Goal: Transaction & Acquisition: Purchase product/service

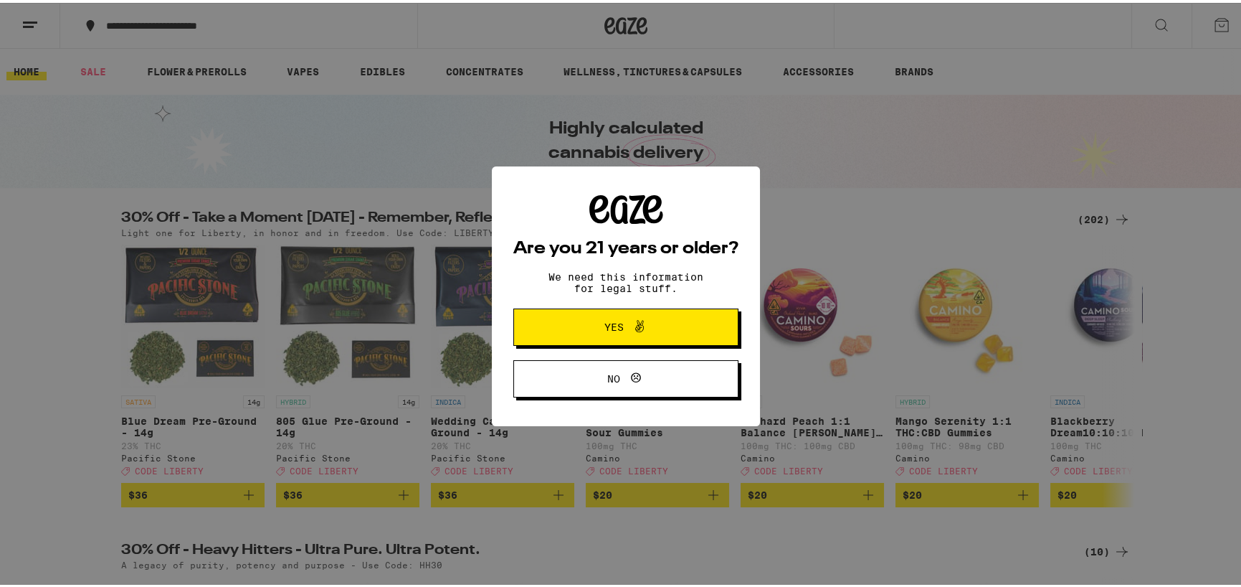
click at [586, 329] on span "Yes" at bounding box center [626, 324] width 109 height 19
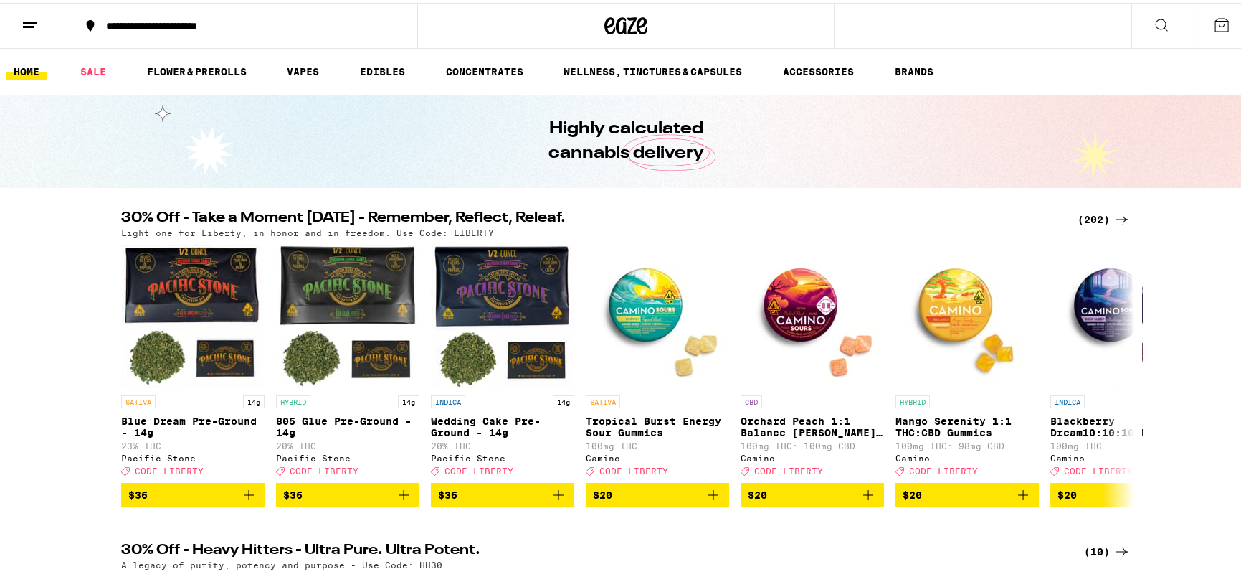
click at [23, 22] on icon at bounding box center [30, 22] width 17 height 17
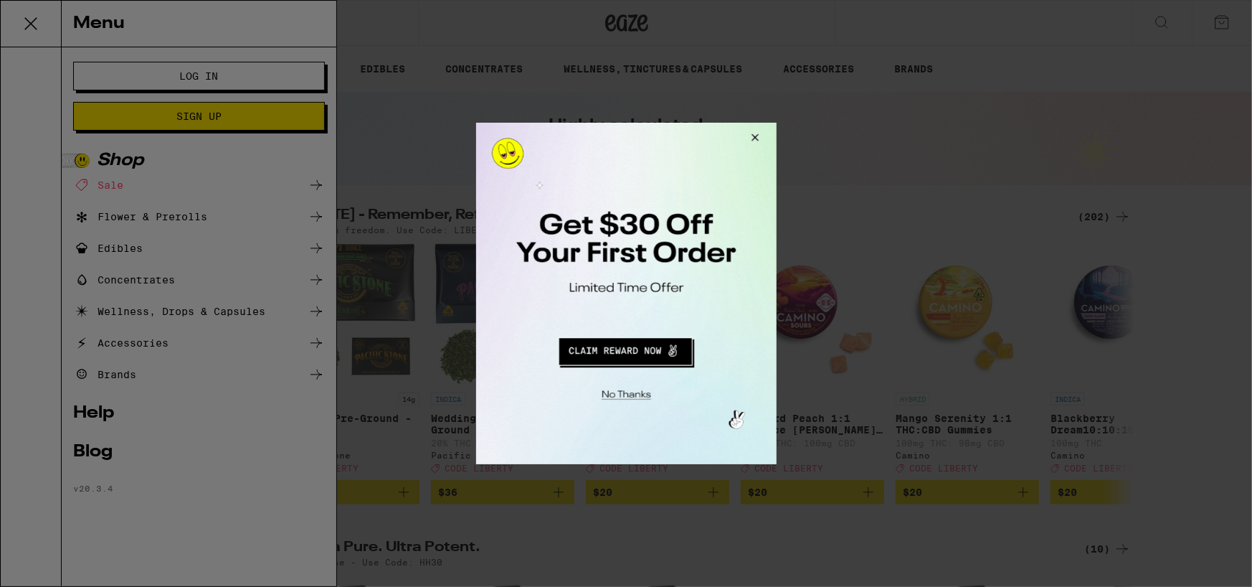
click at [621, 386] on button "Close Modal" at bounding box center [624, 392] width 292 height 22
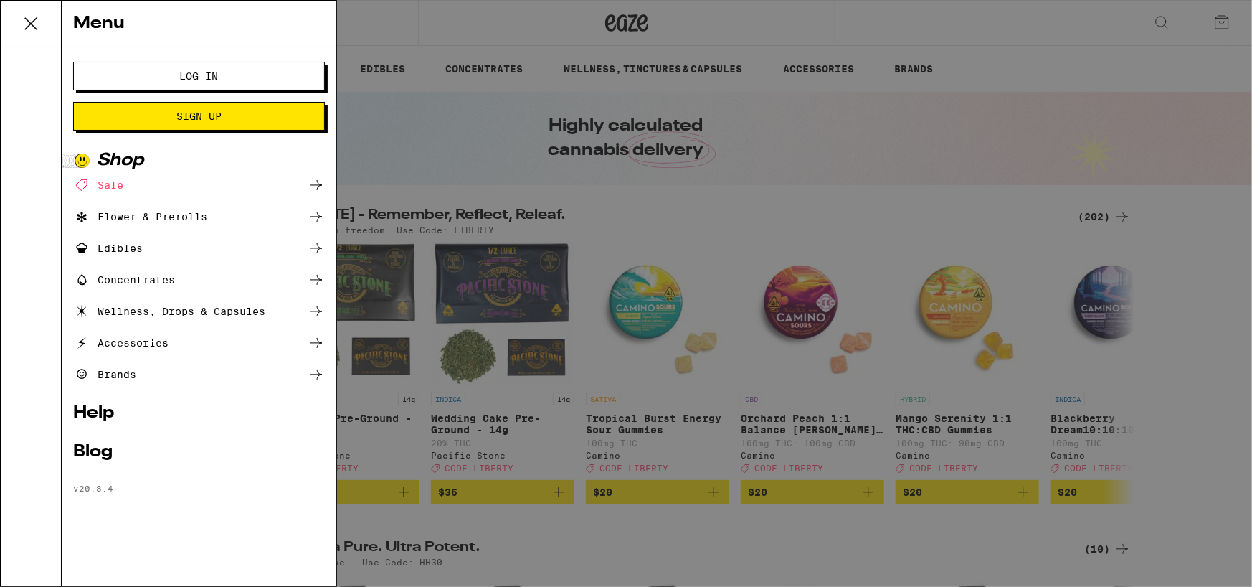
click at [204, 76] on span "Log In" at bounding box center [199, 76] width 39 height 10
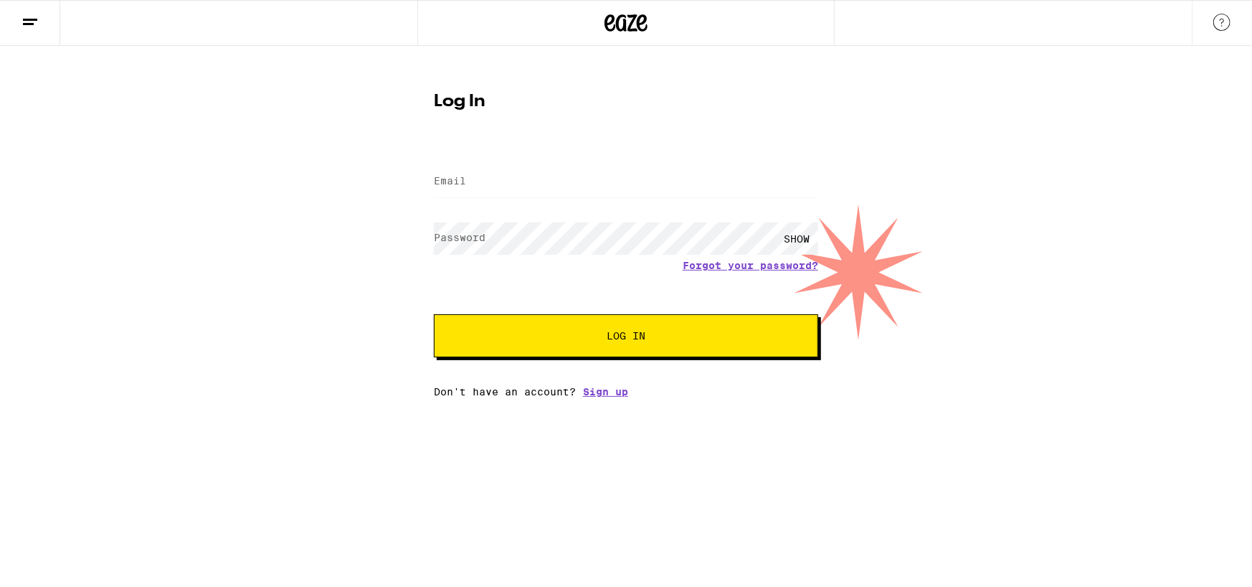
click at [457, 183] on label "Email" at bounding box center [450, 180] width 32 height 11
type input "[EMAIL_ADDRESS][DOMAIN_NAME]"
click at [434, 314] on button "Log In" at bounding box center [626, 335] width 384 height 43
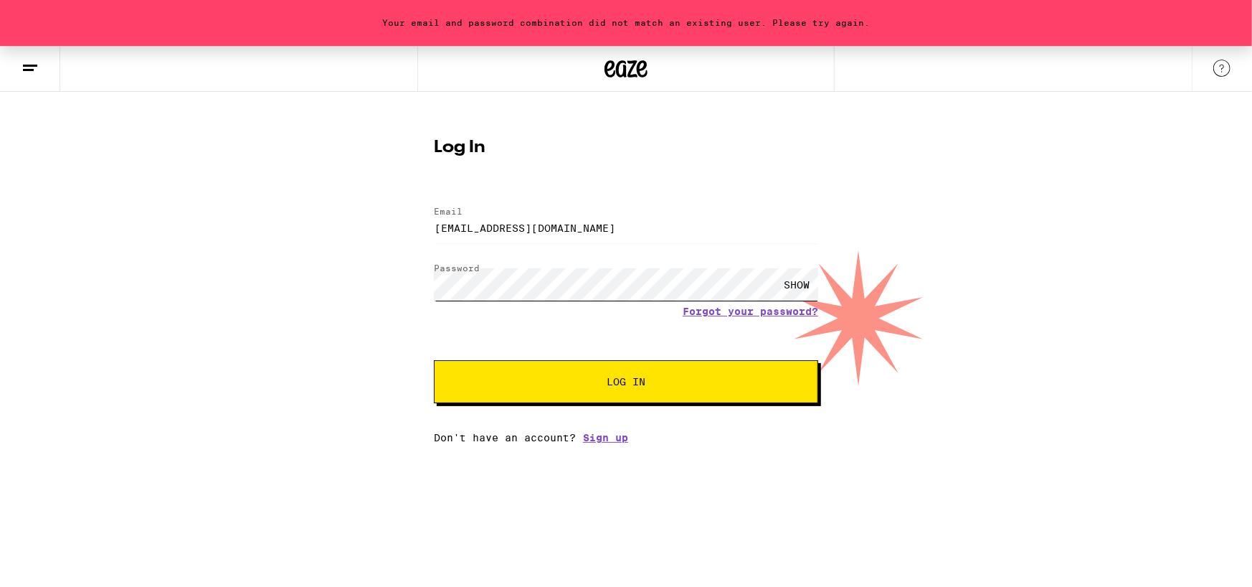
click at [323, 257] on div "Your email and password combination did not match an existing user. Please try …" at bounding box center [626, 244] width 1252 height 397
click at [434, 360] on button "Log In" at bounding box center [626, 381] width 384 height 43
click at [523, 271] on form "Email Email [EMAIL_ADDRESS][DOMAIN_NAME] Password Password SHOW Forgot your pas…" at bounding box center [626, 297] width 384 height 211
drag, startPoint x: 523, startPoint y: 265, endPoint x: 216, endPoint y: 264, distance: 306.9
click at [231, 266] on div "Your email and password combination did not match an existing user. Please try …" at bounding box center [626, 244] width 1252 height 397
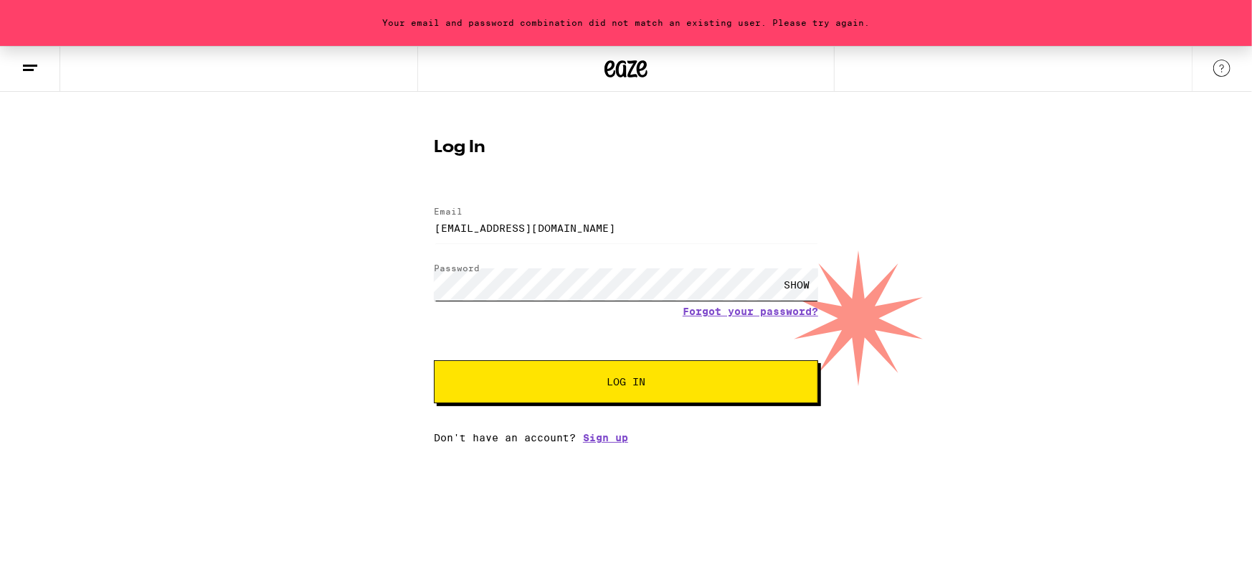
click at [434, 360] on button "Log In" at bounding box center [626, 381] width 384 height 43
click at [292, 256] on div "Your email and password combination did not match an existing user. Please try …" at bounding box center [626, 244] width 1252 height 397
click at [806, 286] on div "SHOW" at bounding box center [796, 284] width 43 height 32
click at [422, 284] on div "Log In Email Email [EMAIL_ADDRESS][DOMAIN_NAME] Password Password HIDE Forgot y…" at bounding box center [625, 286] width 413 height 316
click at [434, 360] on button "Log In" at bounding box center [626, 381] width 384 height 43
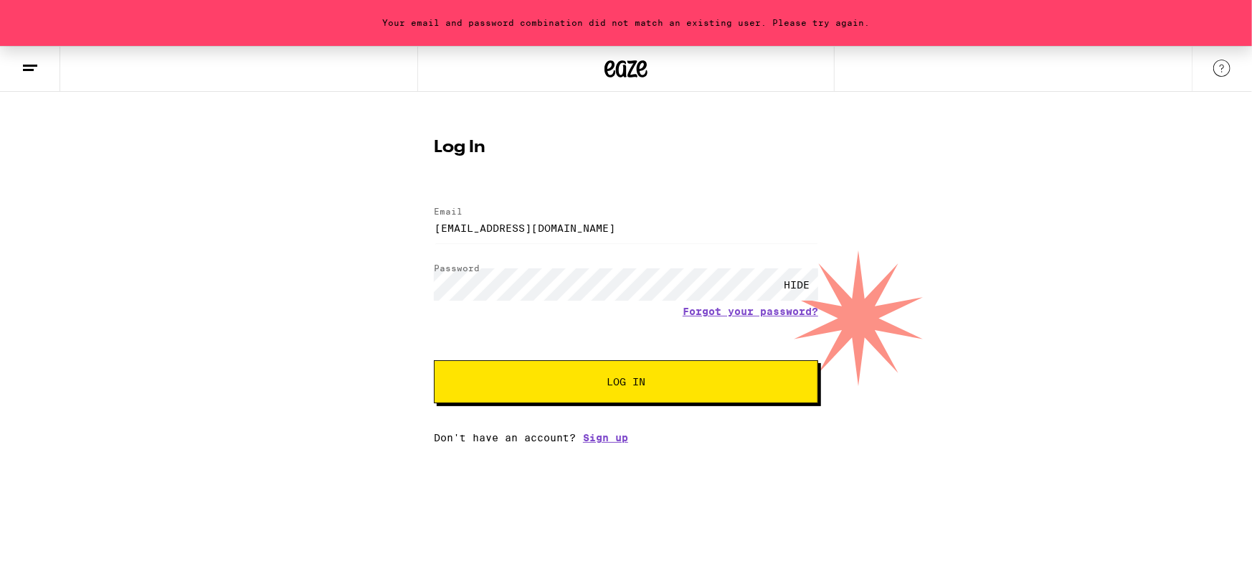
click at [625, 376] on span "Log In" at bounding box center [626, 381] width 39 height 10
click at [779, 314] on link "Forgot your password?" at bounding box center [751, 310] width 136 height 11
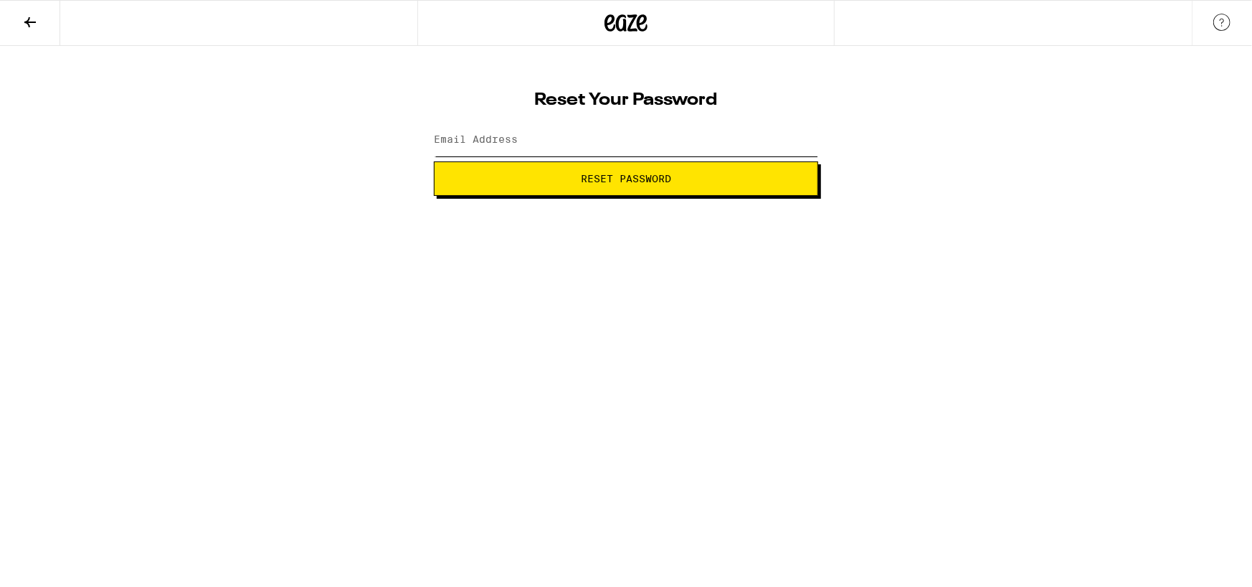
click at [549, 144] on input "Email Address" at bounding box center [626, 140] width 384 height 32
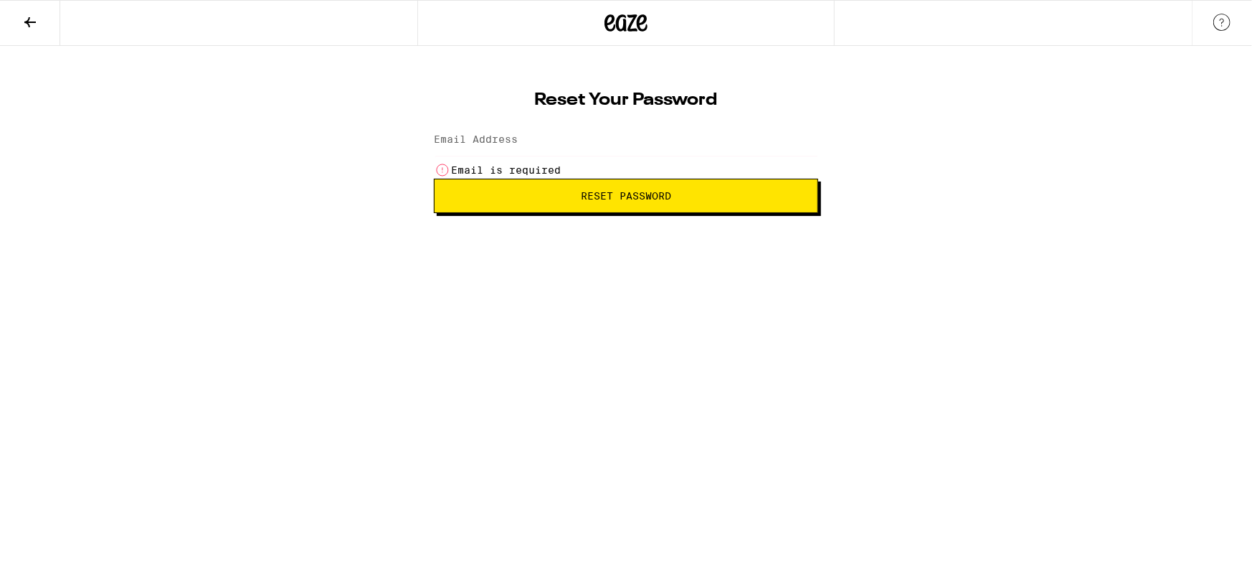
click at [569, 150] on input "Email Address" at bounding box center [626, 140] width 384 height 32
type input "[EMAIL_ADDRESS][DOMAIN_NAME]"
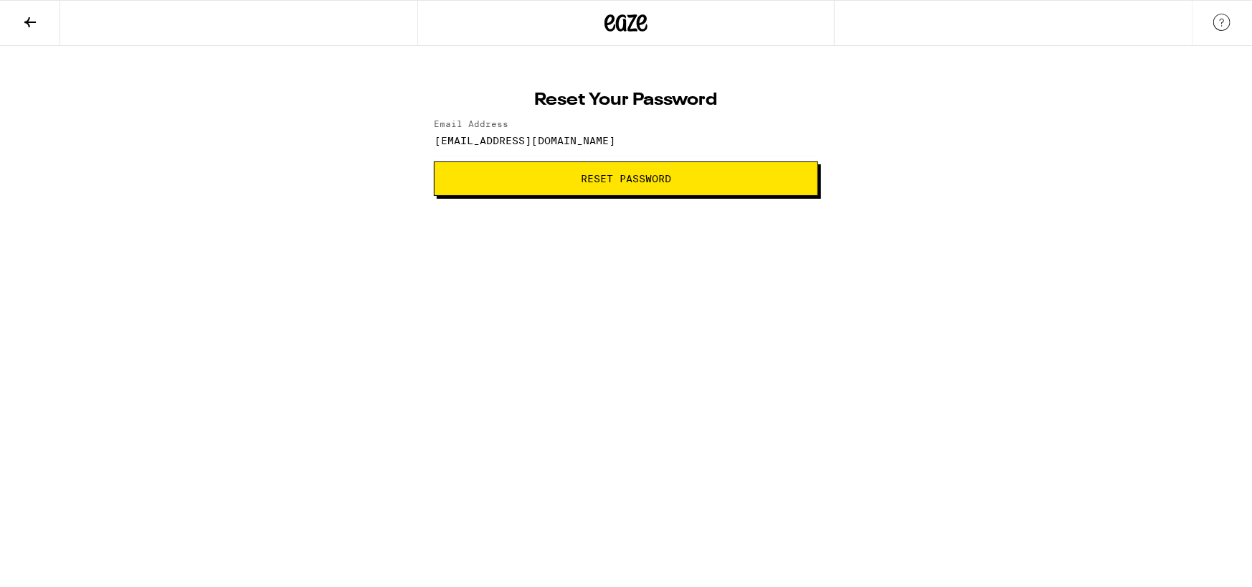
click at [635, 179] on span "Reset Password" at bounding box center [626, 179] width 90 height 10
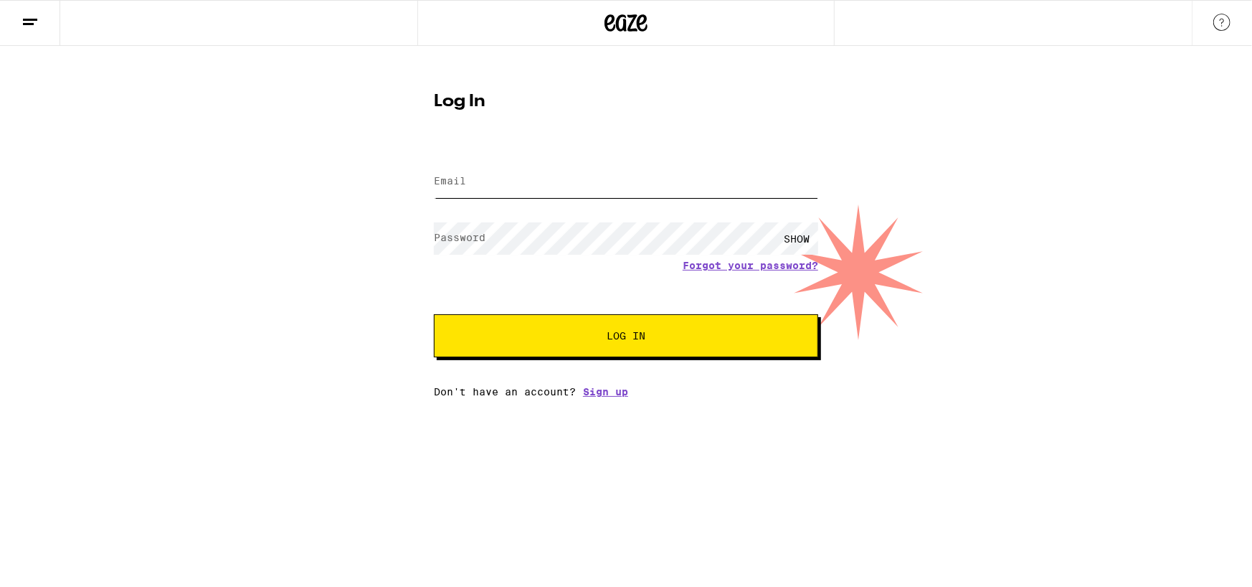
type input "[EMAIL_ADDRESS][DOMAIN_NAME]"
click at [798, 233] on div "SHOW" at bounding box center [796, 238] width 43 height 32
click at [625, 333] on span "Log In" at bounding box center [626, 336] width 39 height 10
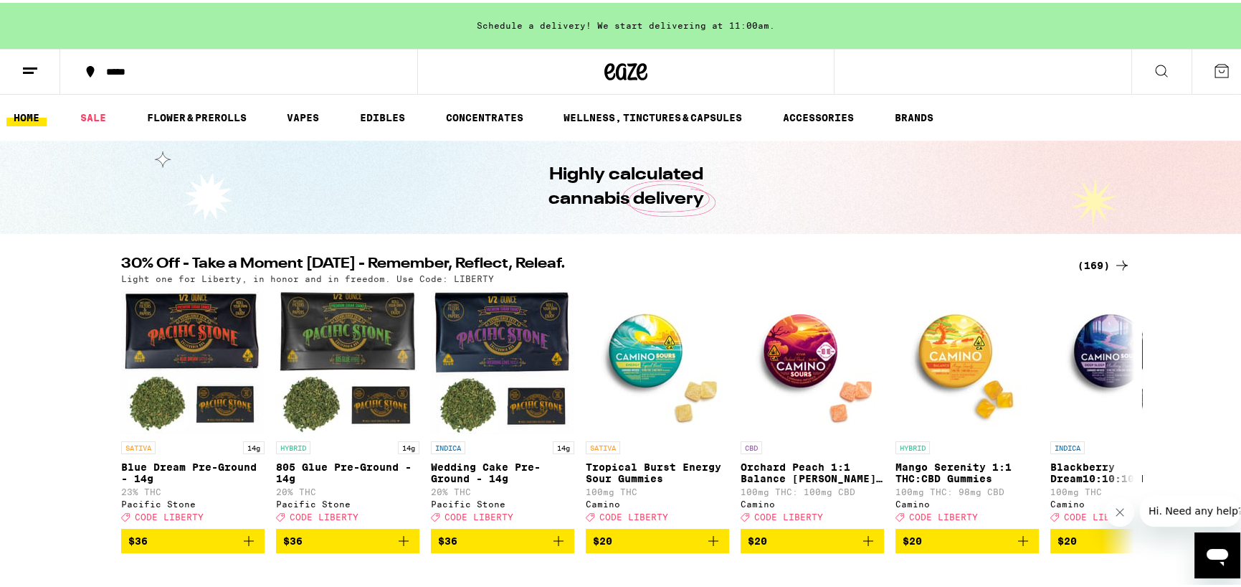
click at [1213, 69] on icon at bounding box center [1221, 68] width 17 height 17
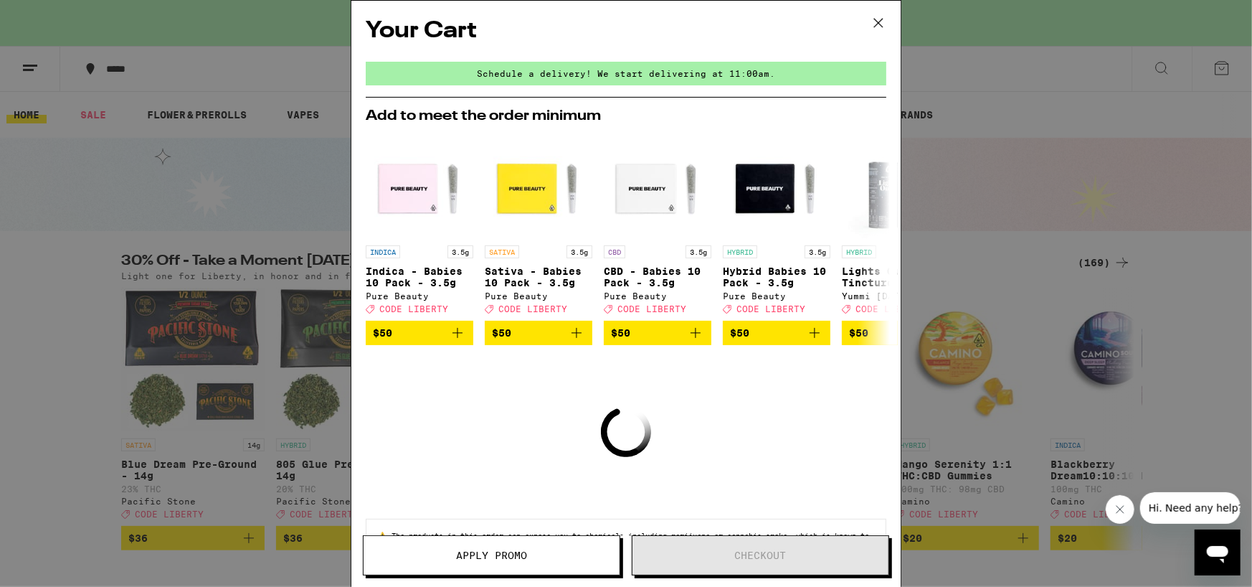
click at [883, 21] on icon at bounding box center [879, 23] width 22 height 22
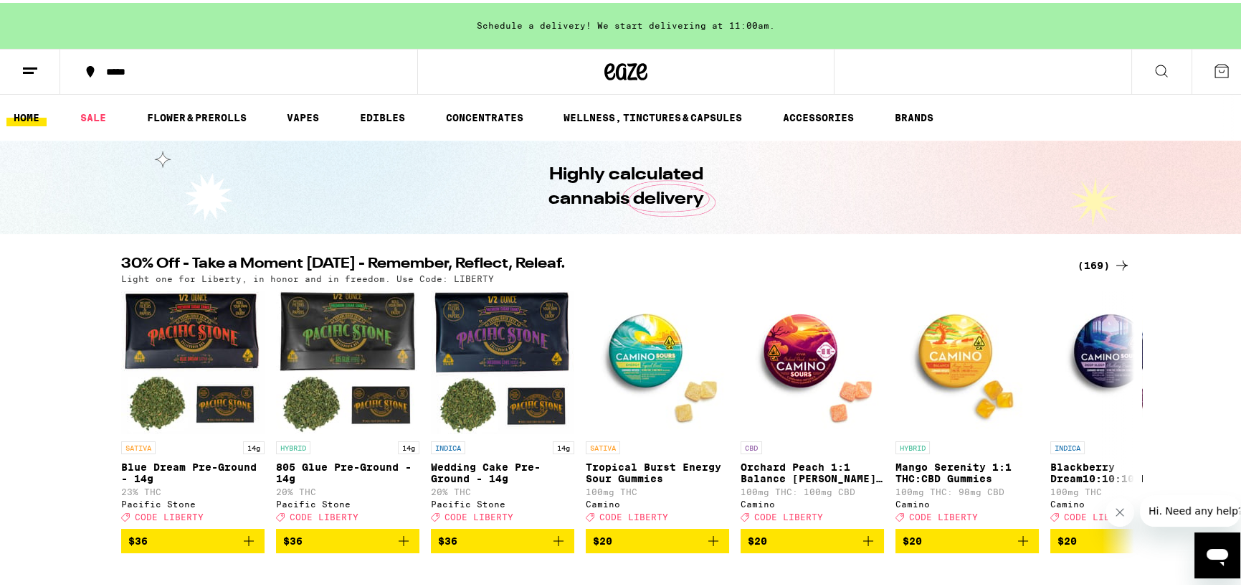
click at [1213, 70] on icon at bounding box center [1221, 68] width 17 height 17
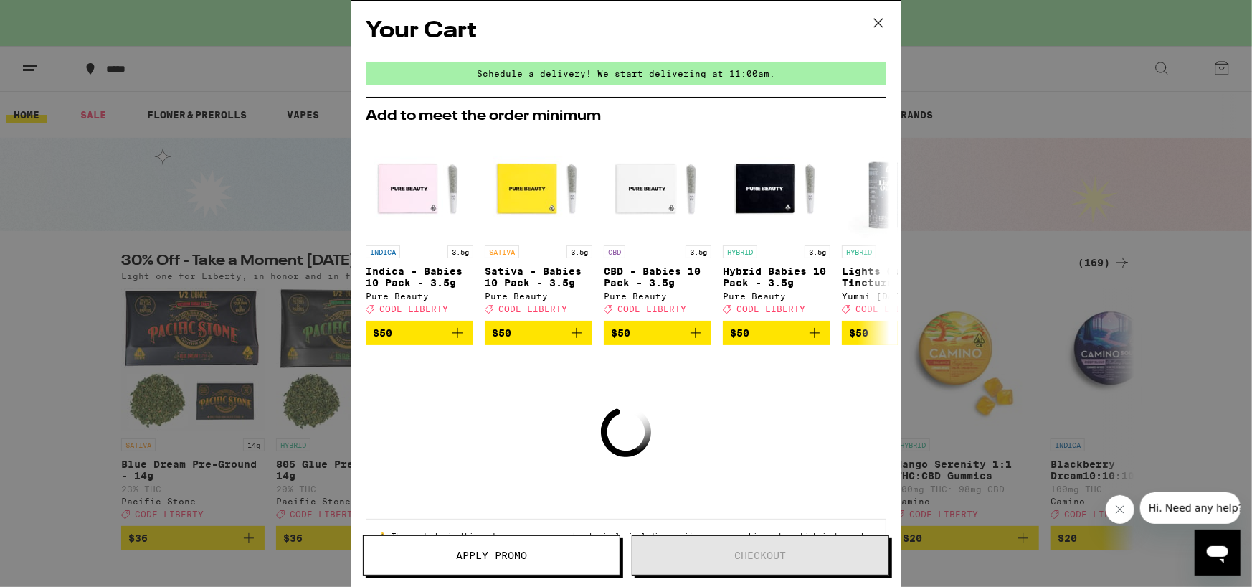
click at [877, 21] on icon at bounding box center [878, 23] width 9 height 9
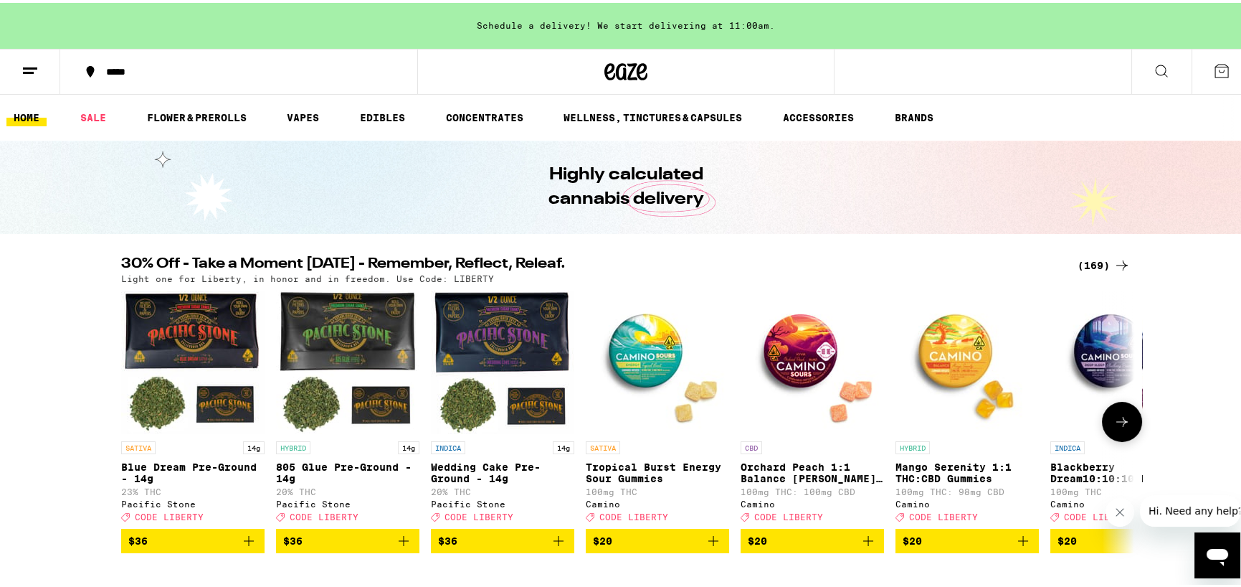
click at [863, 543] on icon "Add to bag" at bounding box center [868, 538] width 10 height 10
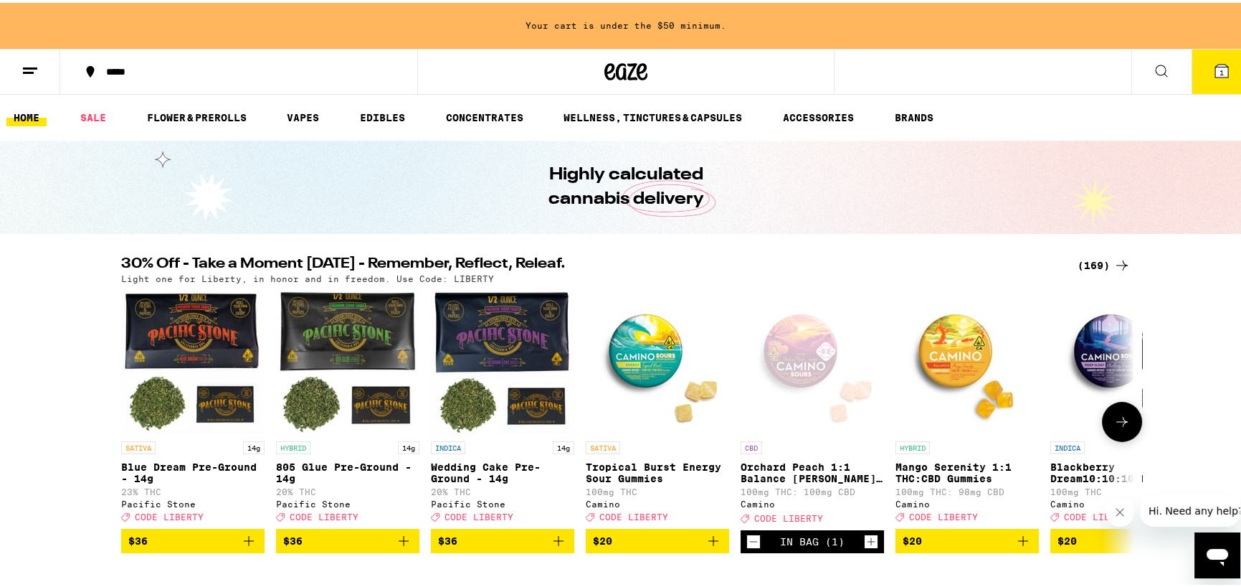
click at [1103, 544] on span "$20" at bounding box center [1122, 537] width 129 height 17
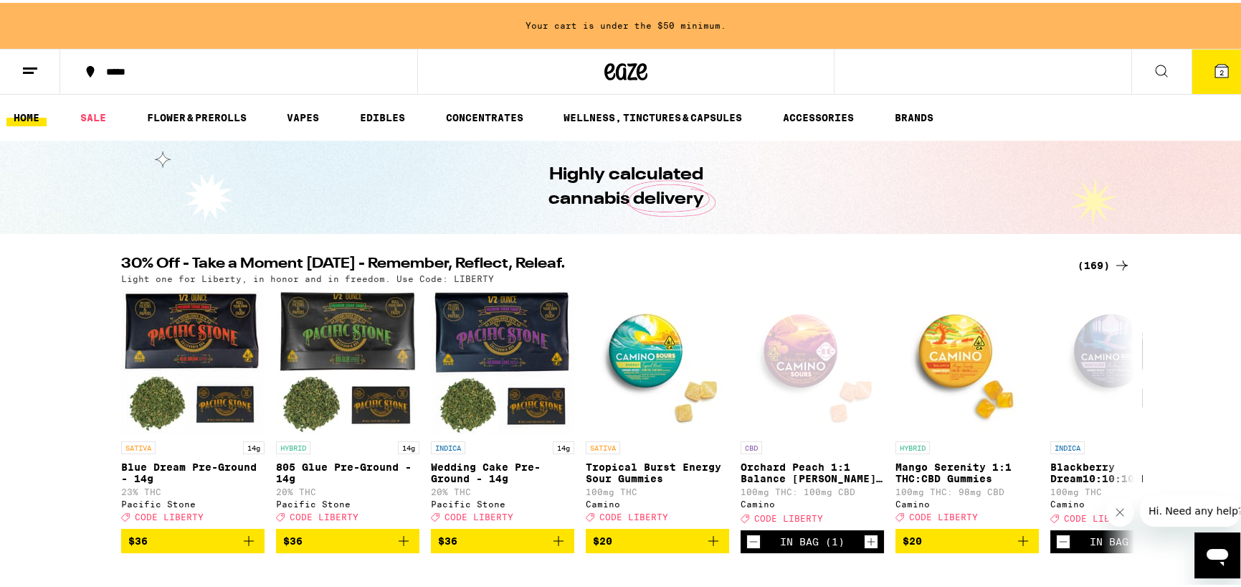
click at [1215, 63] on icon at bounding box center [1221, 68] width 13 height 13
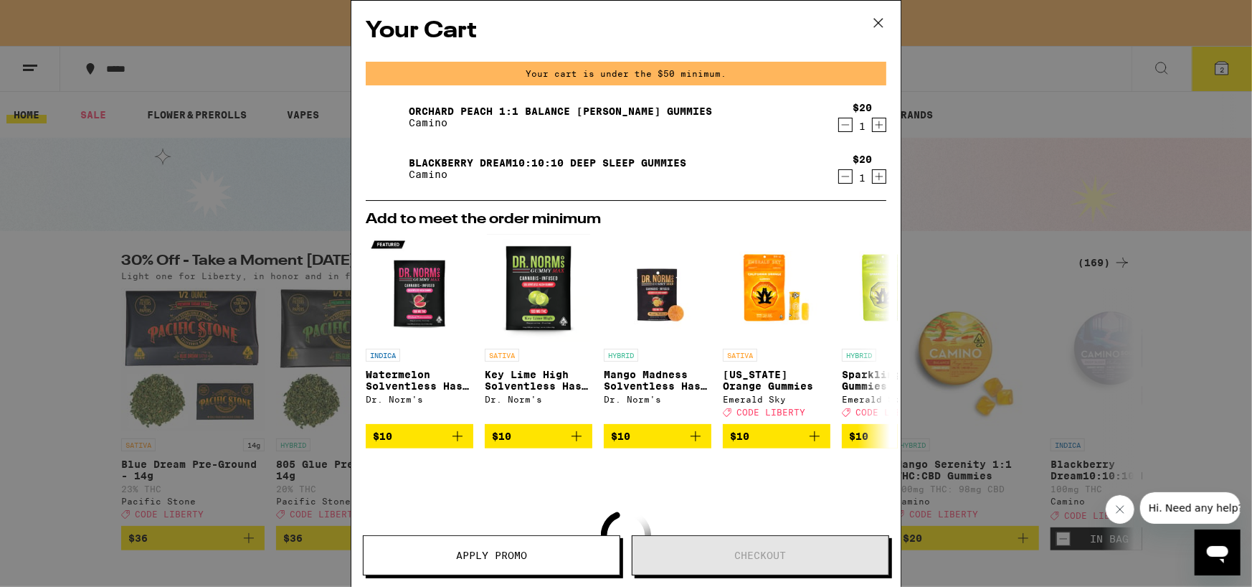
click at [873, 122] on icon "Increment" at bounding box center [879, 124] width 13 height 17
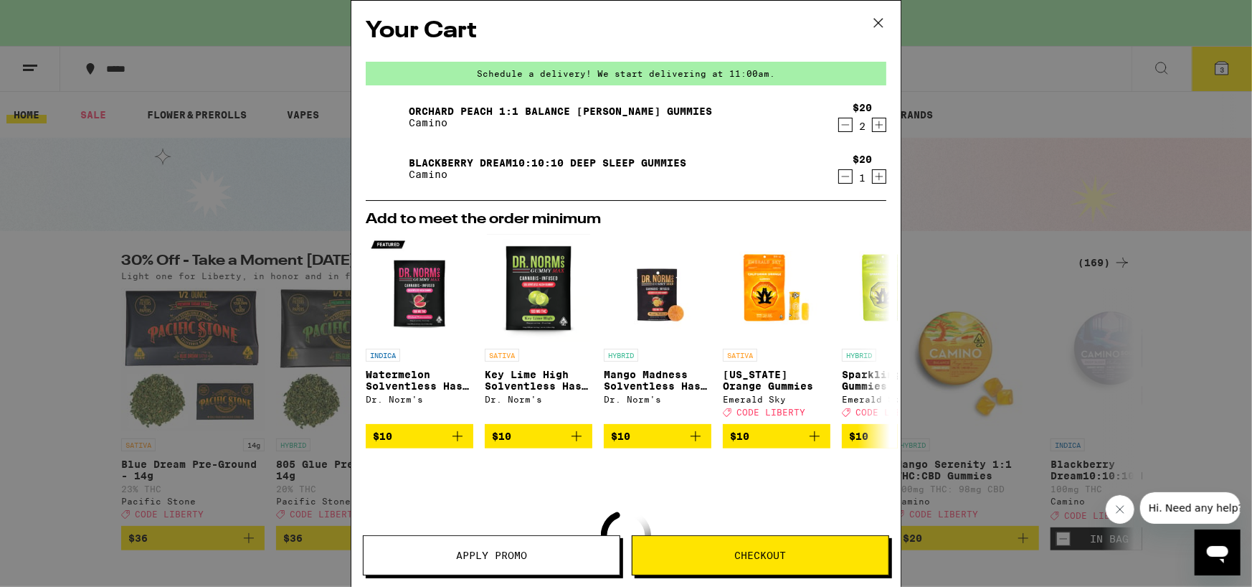
click at [873, 122] on icon "Increment" at bounding box center [879, 124] width 13 height 17
click at [873, 175] on icon "Increment" at bounding box center [879, 176] width 13 height 17
click at [497, 552] on span "Apply Promo" at bounding box center [491, 555] width 71 height 10
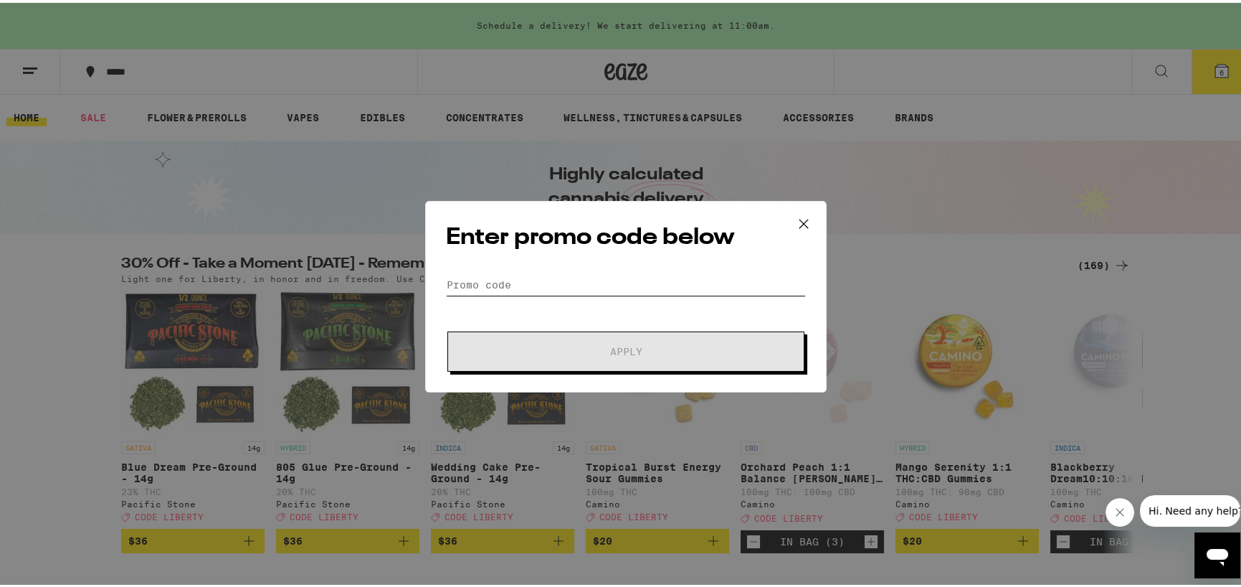
click at [477, 289] on input "Promo Code" at bounding box center [626, 282] width 360 height 22
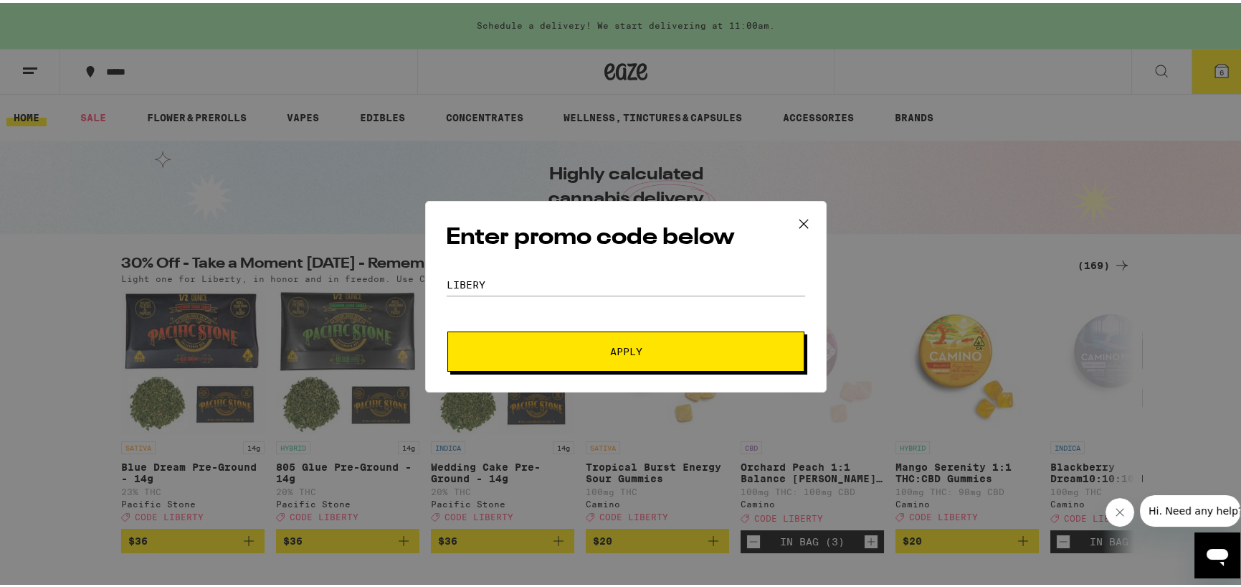
click at [650, 343] on span "Apply" at bounding box center [626, 348] width 258 height 10
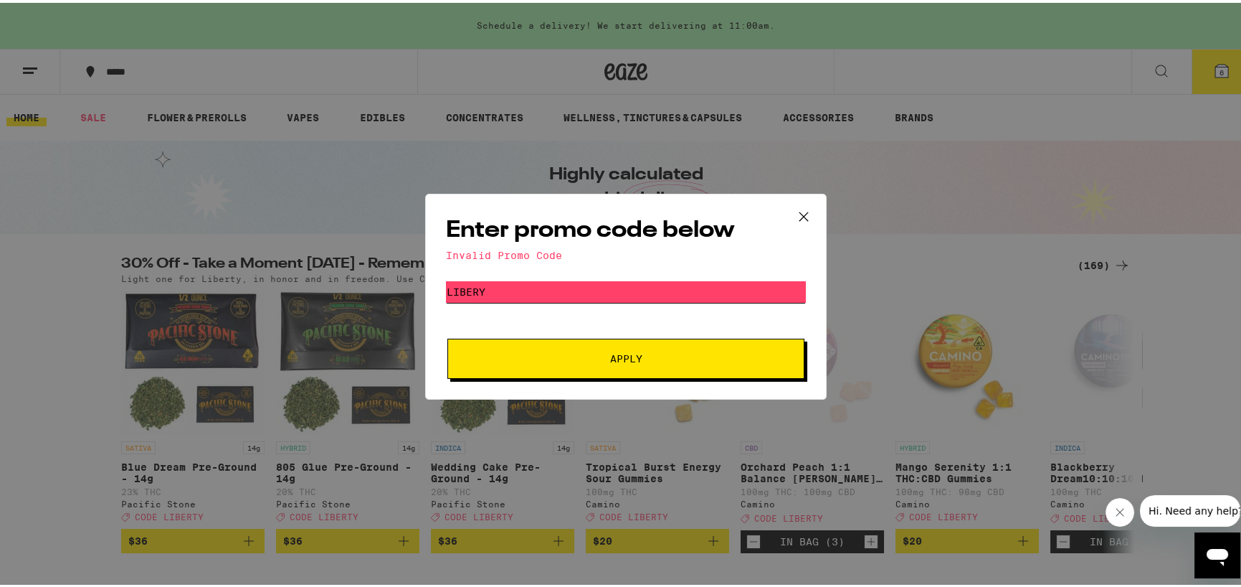
click at [472, 295] on input "LIBERY" at bounding box center [626, 289] width 360 height 22
type input "LIBERtY"
click at [628, 358] on span "Apply" at bounding box center [626, 356] width 32 height 10
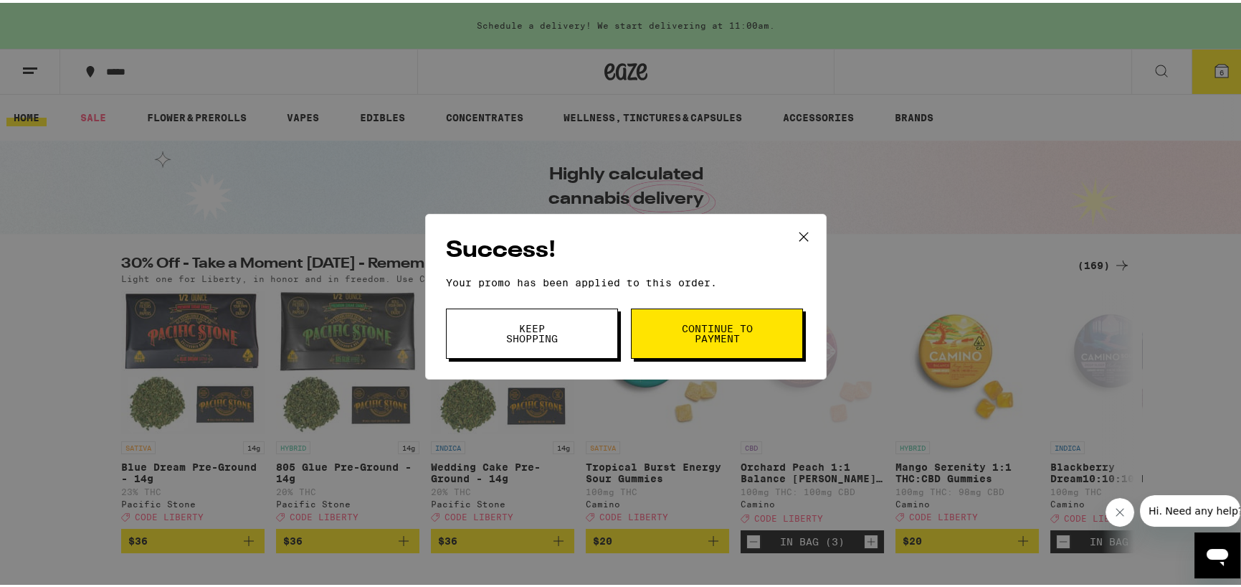
click at [711, 330] on span "Continue to payment" at bounding box center [717, 331] width 73 height 20
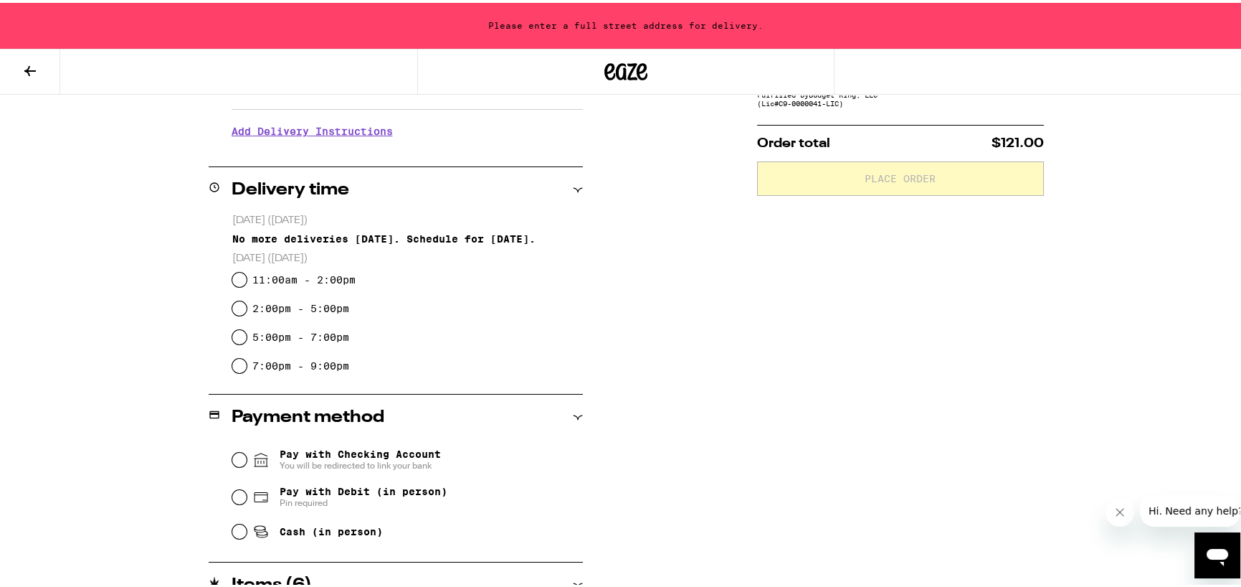
scroll to position [287, 0]
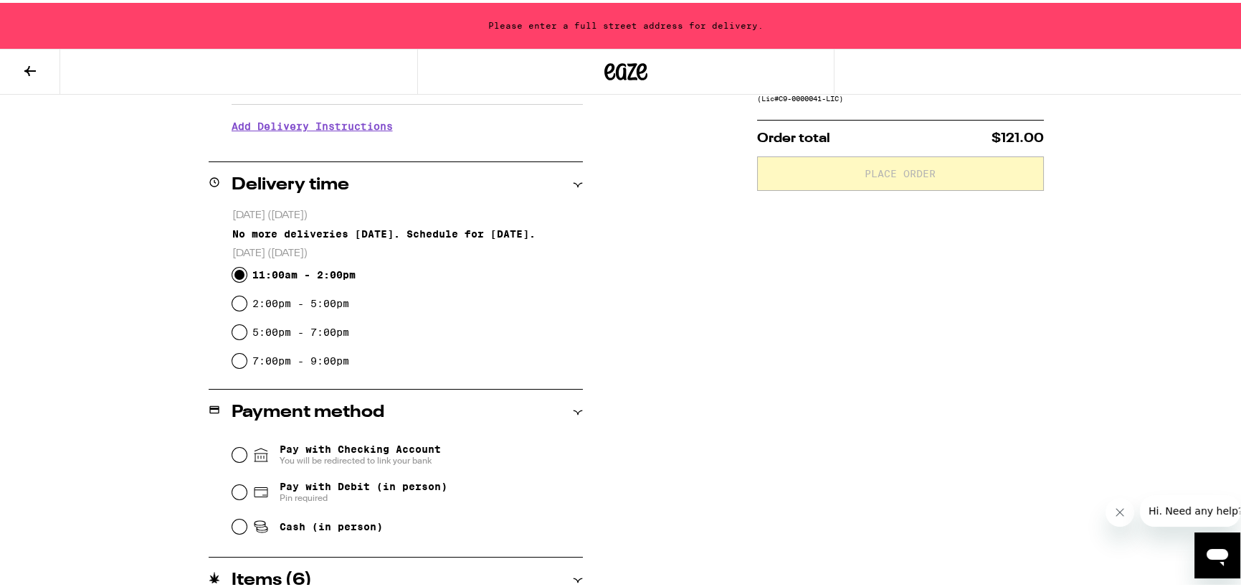
click at [233, 272] on input "11:00am - 2:00pm" at bounding box center [239, 272] width 14 height 14
radio input "true"
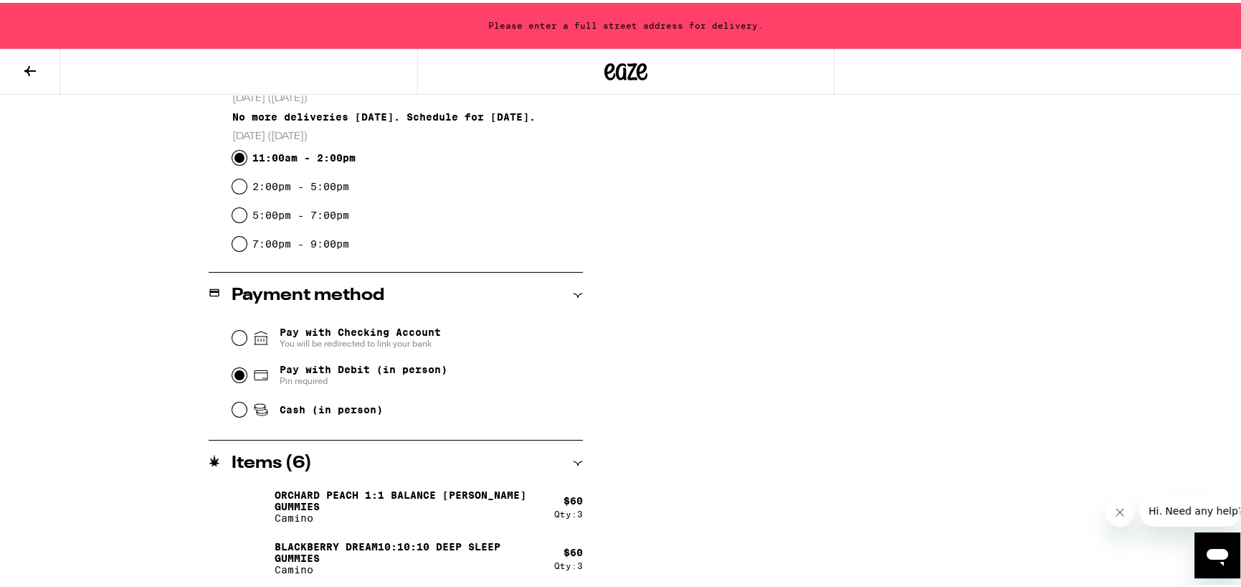
click at [232, 370] on input "Pay with Debit (in person) Pin required" at bounding box center [239, 372] width 14 height 14
radio input "true"
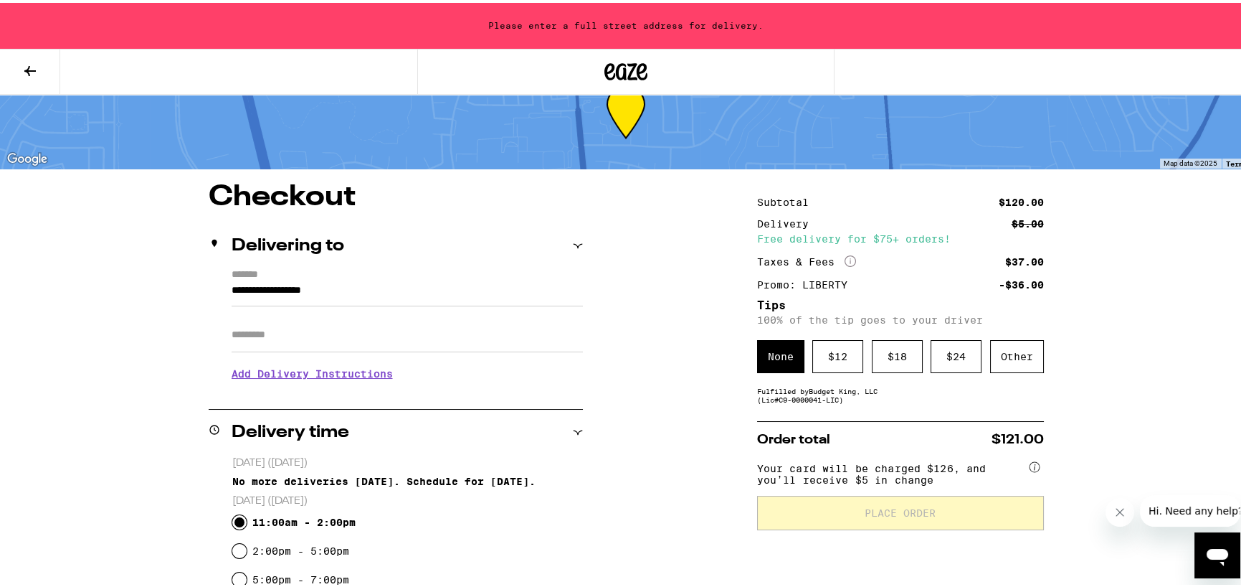
scroll to position [72, 0]
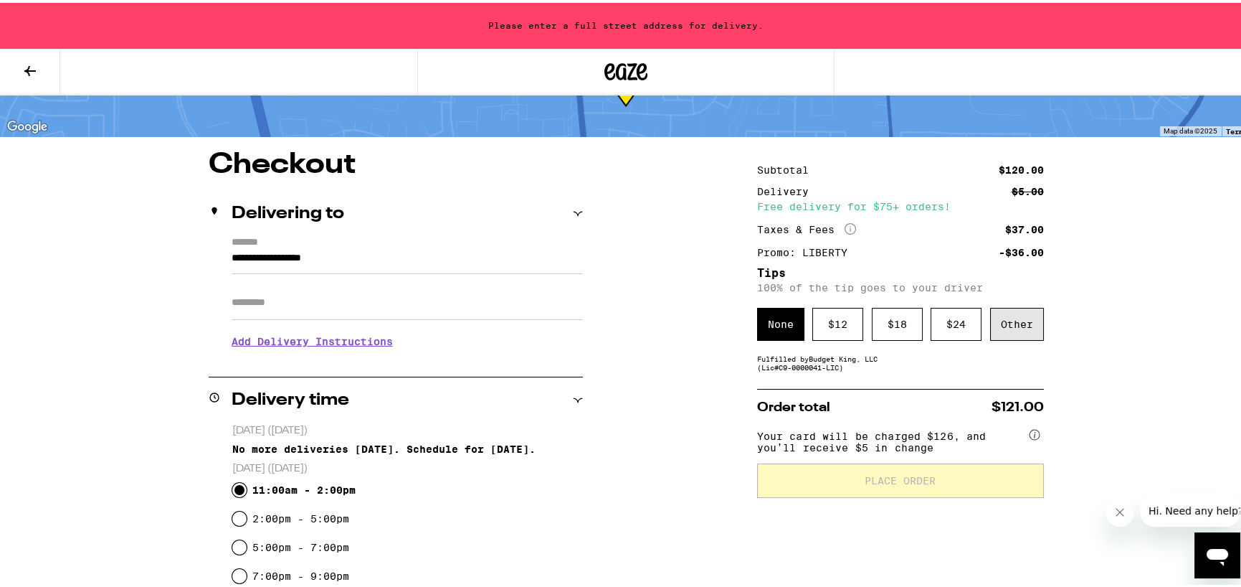
click at [1001, 328] on div "Other" at bounding box center [1017, 321] width 54 height 33
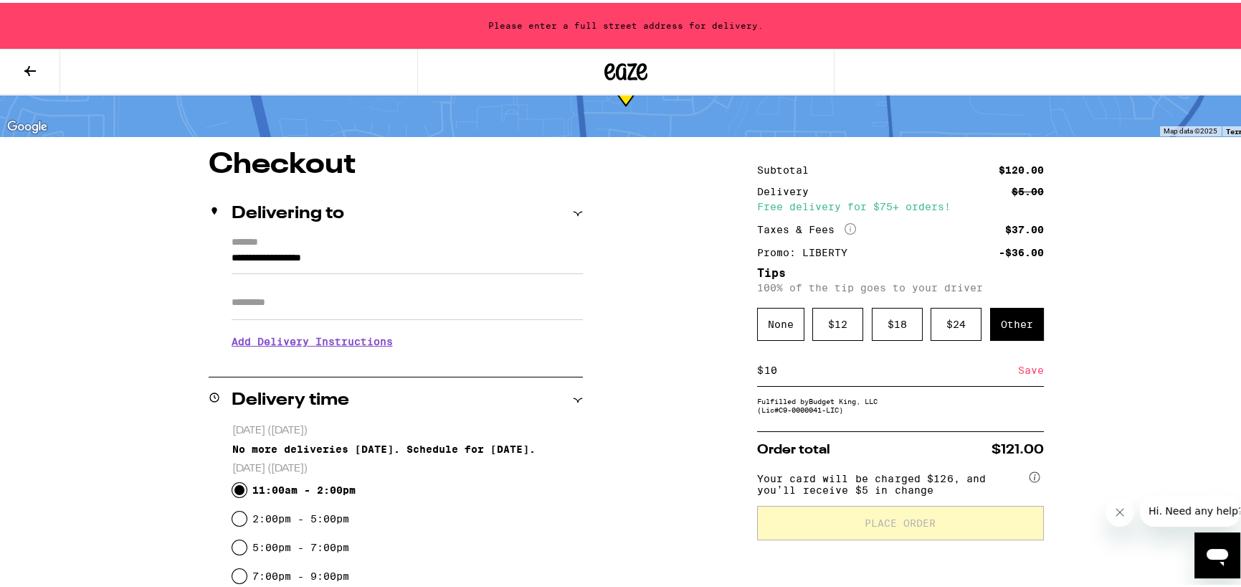
type input "10"
click at [1025, 370] on div "Save" at bounding box center [1031, 367] width 26 height 32
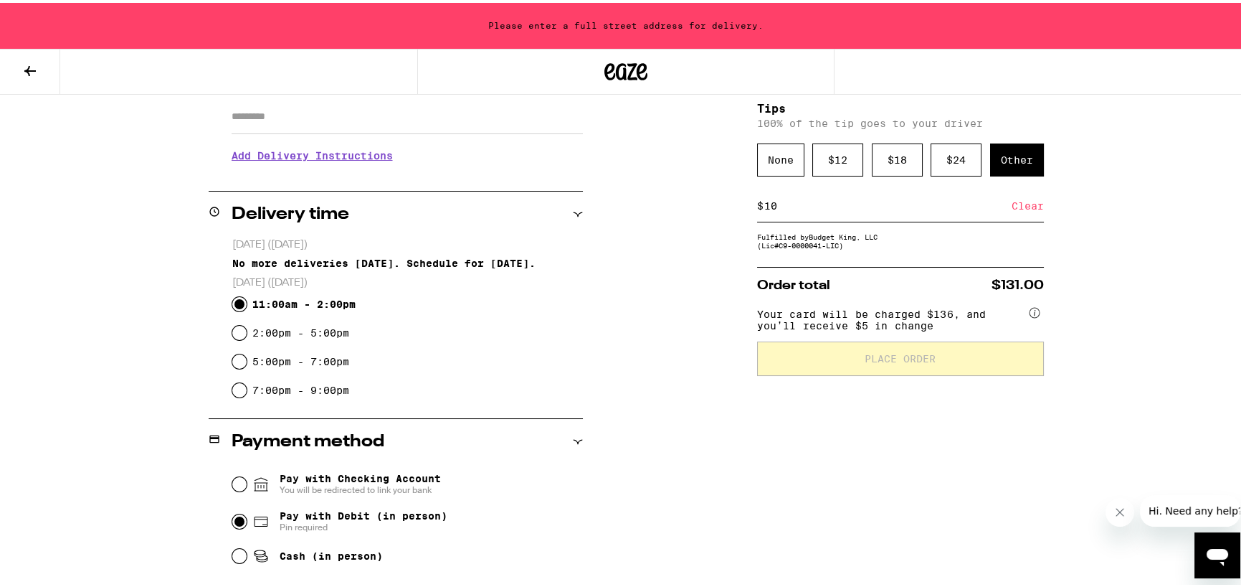
scroll to position [143, 0]
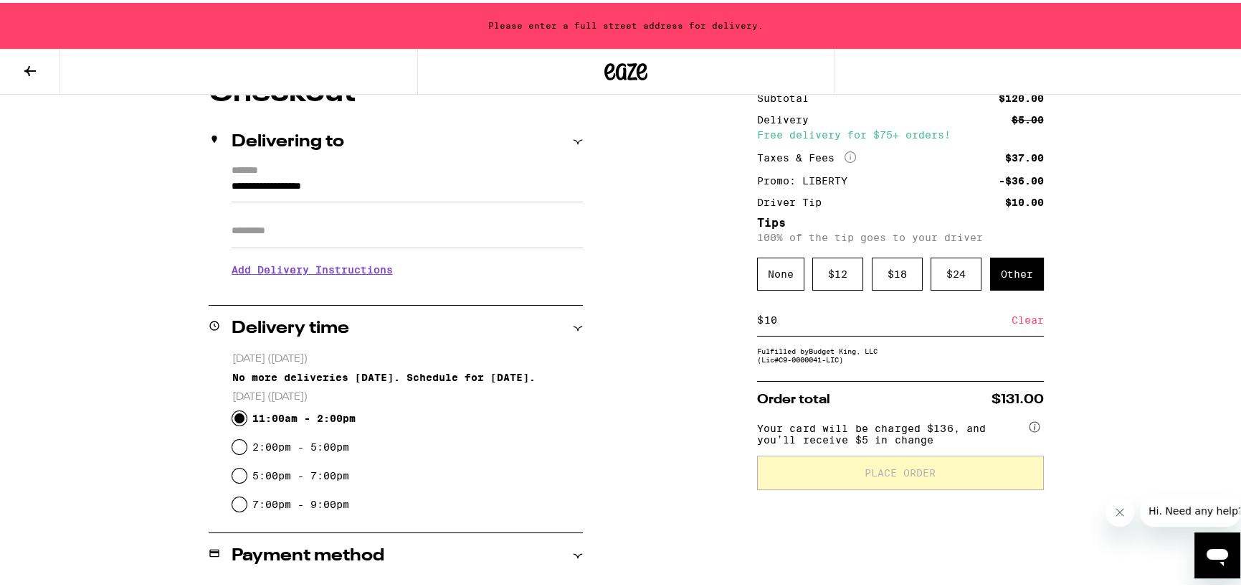
click at [1060, 369] on div "**********" at bounding box center [626, 462] width 1033 height 772
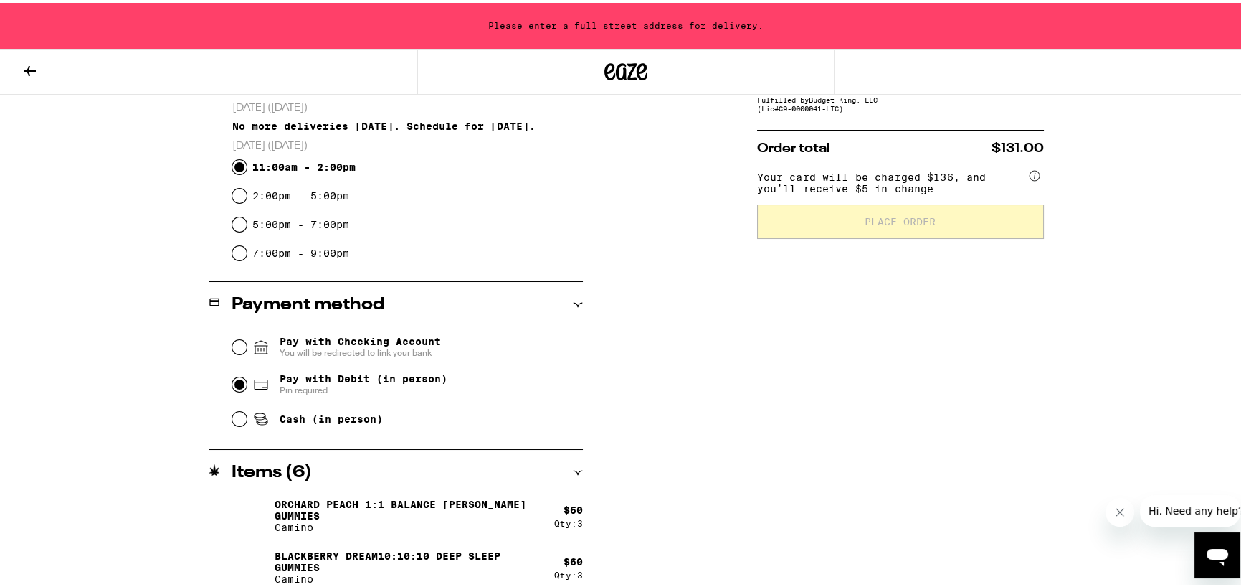
scroll to position [404, 0]
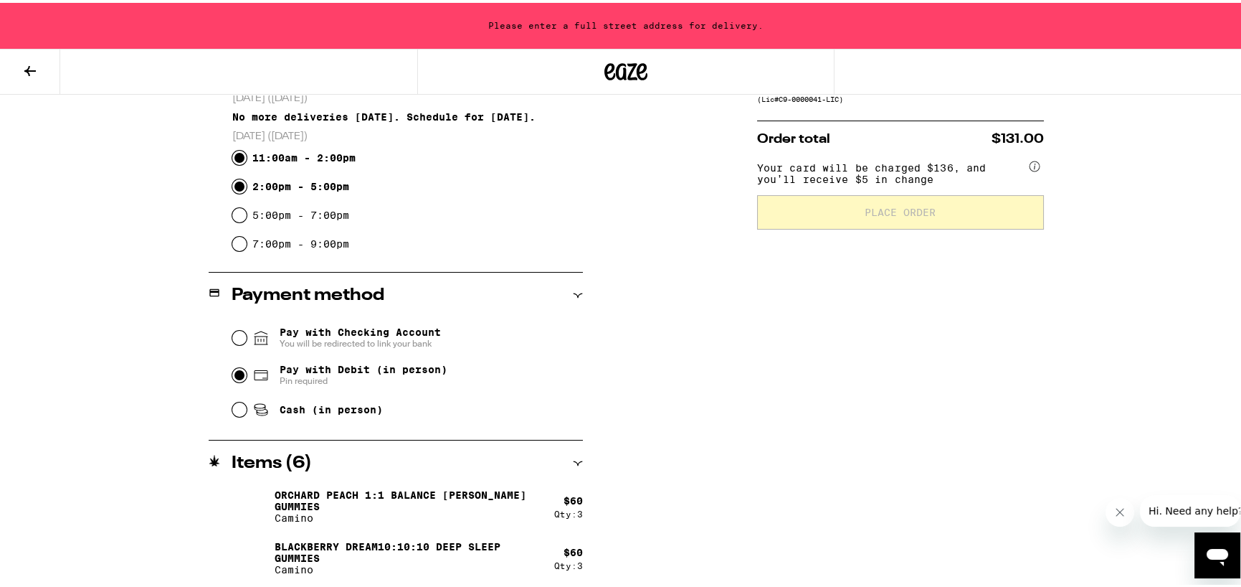
click at [239, 186] on input "2:00pm - 5:00pm" at bounding box center [239, 183] width 14 height 14
radio input "true"
click at [237, 155] on input "11:00am - 2:00pm" at bounding box center [239, 155] width 14 height 14
radio input "true"
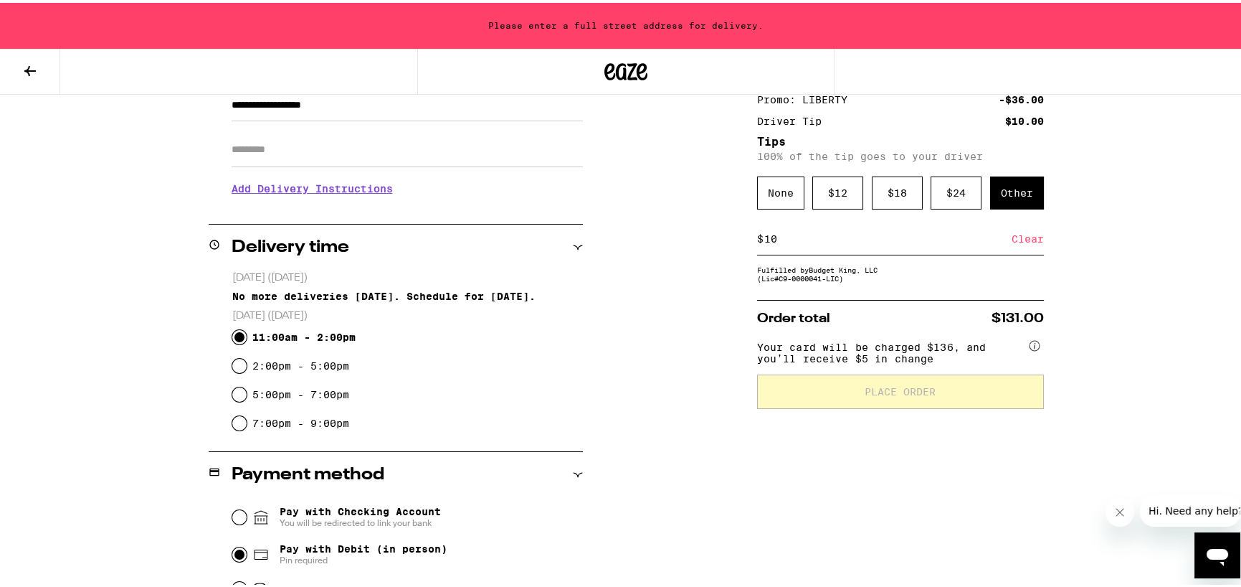
scroll to position [287, 0]
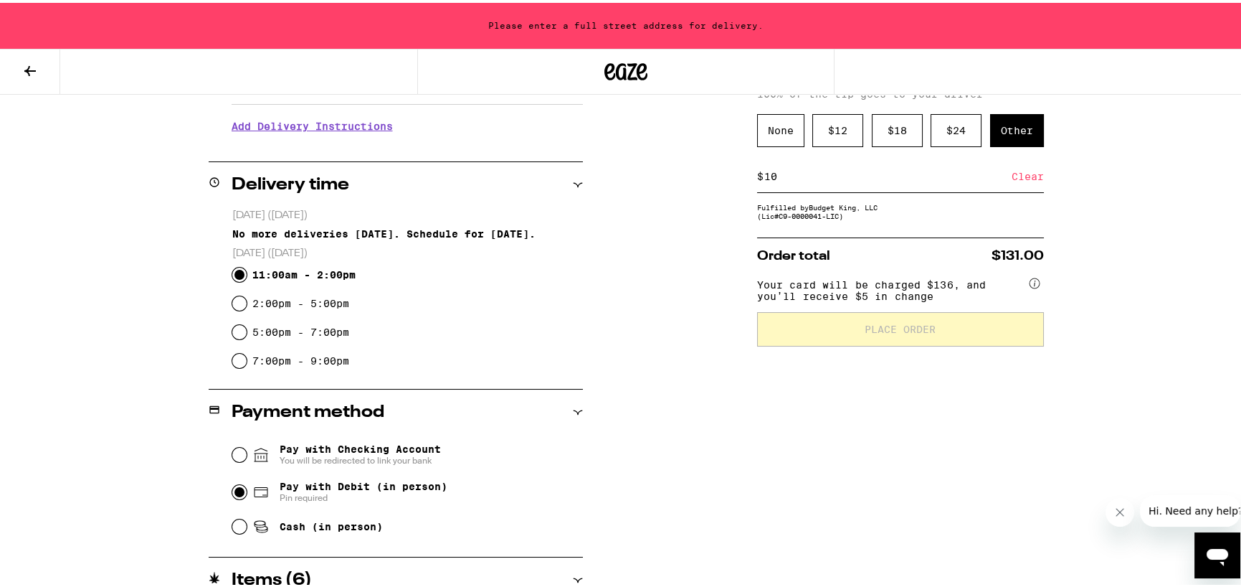
click at [234, 267] on input "11:00am - 2:00pm" at bounding box center [239, 272] width 14 height 14
click at [234, 487] on input "Pay with Debit (in person) Pin required" at bounding box center [239, 489] width 14 height 14
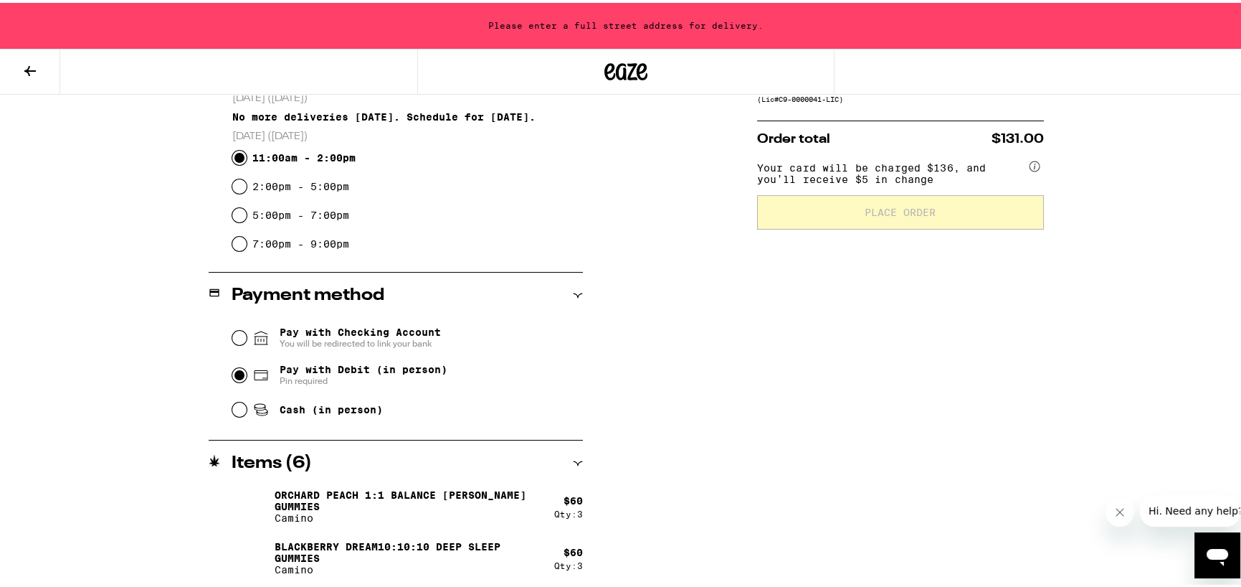
click at [241, 408] on div "Cash (in person)" at bounding box center [407, 407] width 351 height 32
click at [235, 408] on input "Cash (in person)" at bounding box center [239, 406] width 14 height 14
radio input "true"
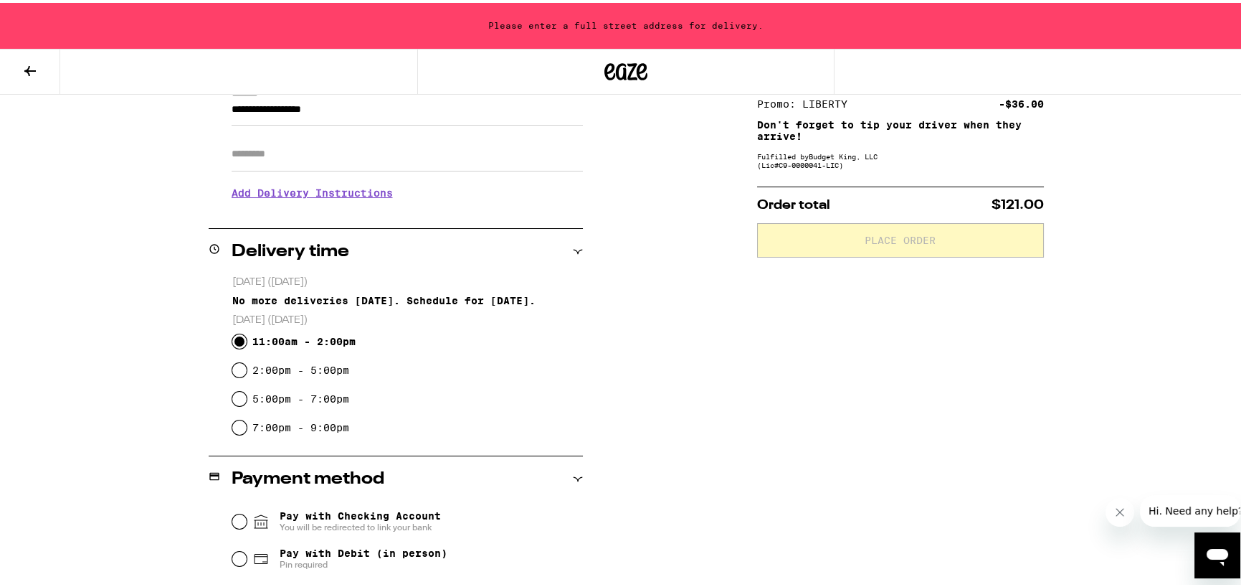
scroll to position [245, 0]
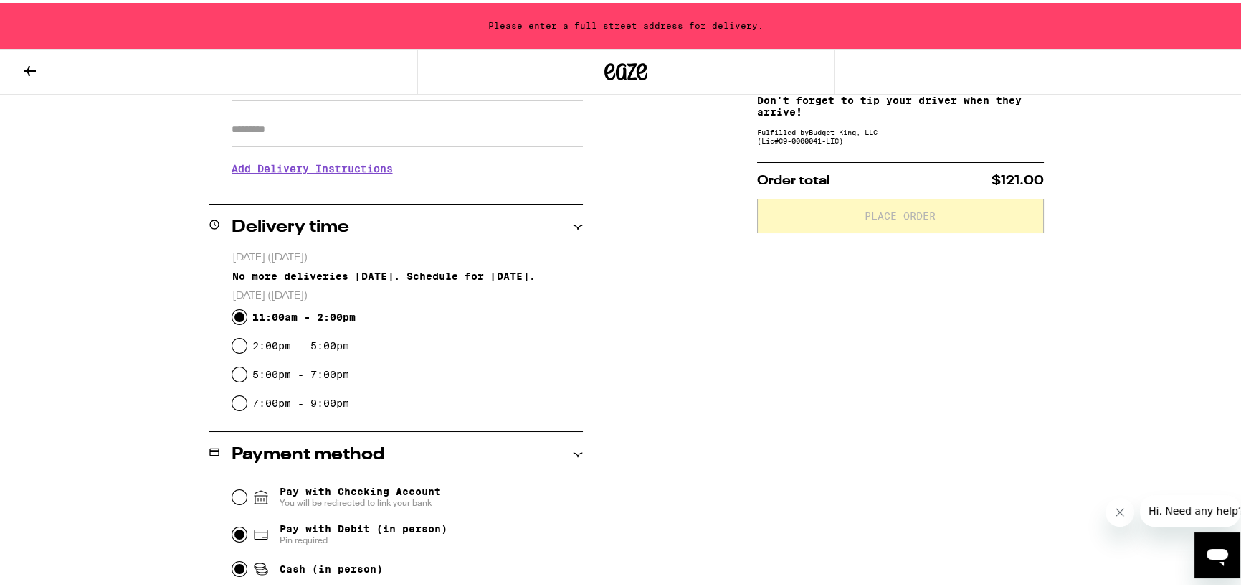
click at [232, 531] on input "Pay with Debit (in person) Pin required" at bounding box center [239, 531] width 14 height 14
radio input "true"
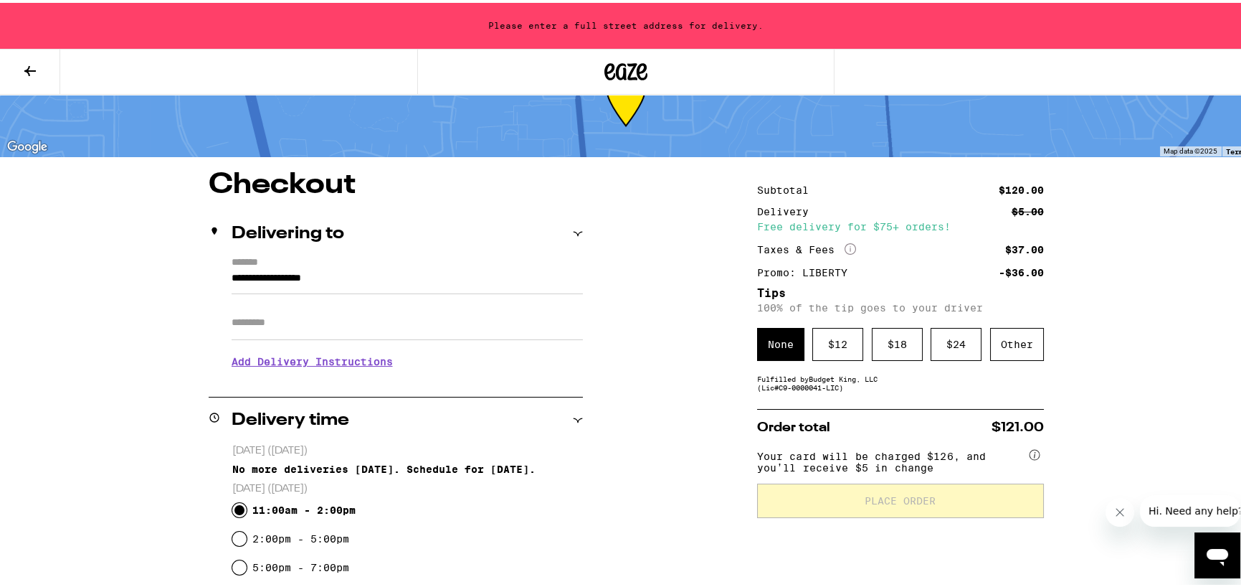
scroll to position [31, 0]
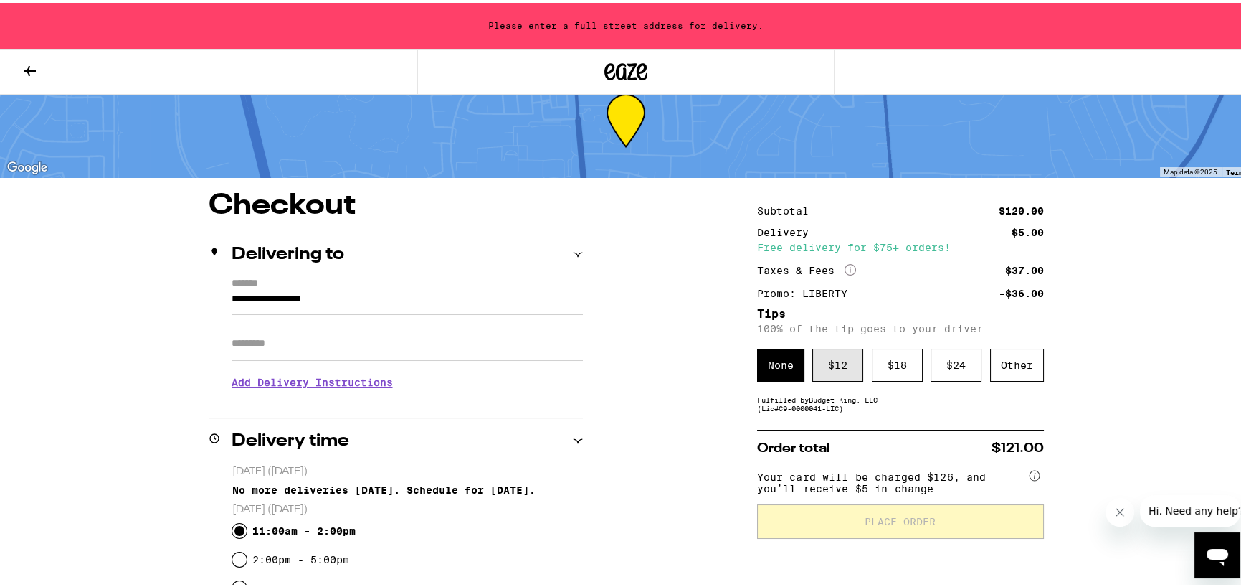
click at [834, 362] on div "$ 12" at bounding box center [837, 362] width 51 height 33
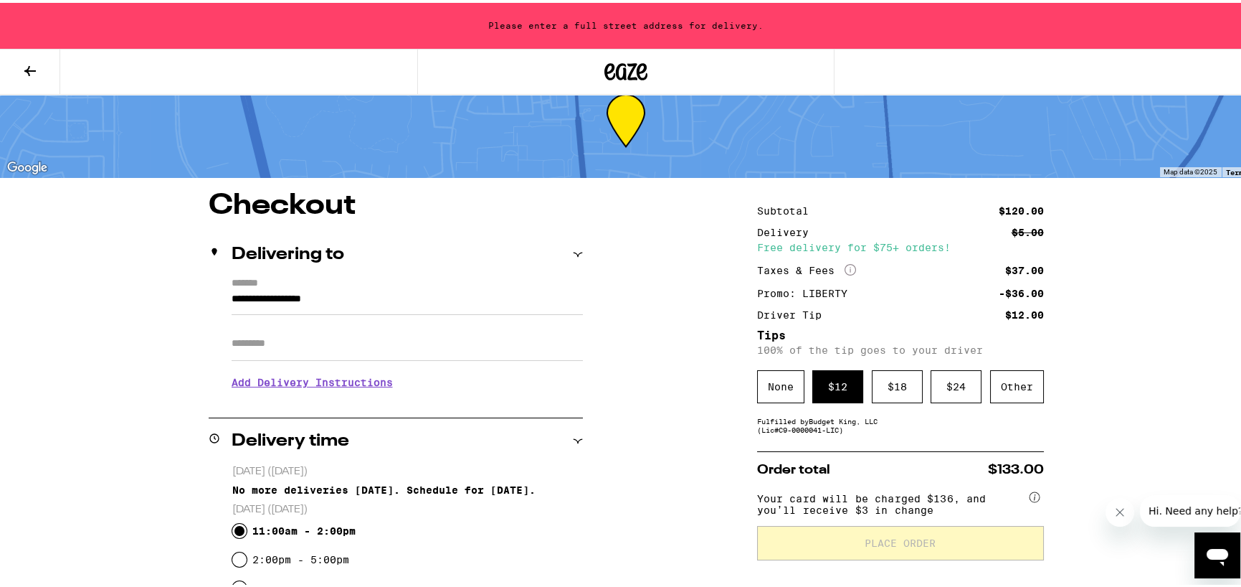
click at [308, 342] on input "Apt/Suite" at bounding box center [407, 340] width 351 height 34
drag, startPoint x: 374, startPoint y: 293, endPoint x: 57, endPoint y: 299, distance: 316.3
click at [60, 296] on div "**********" at bounding box center [626, 464] width 1252 height 991
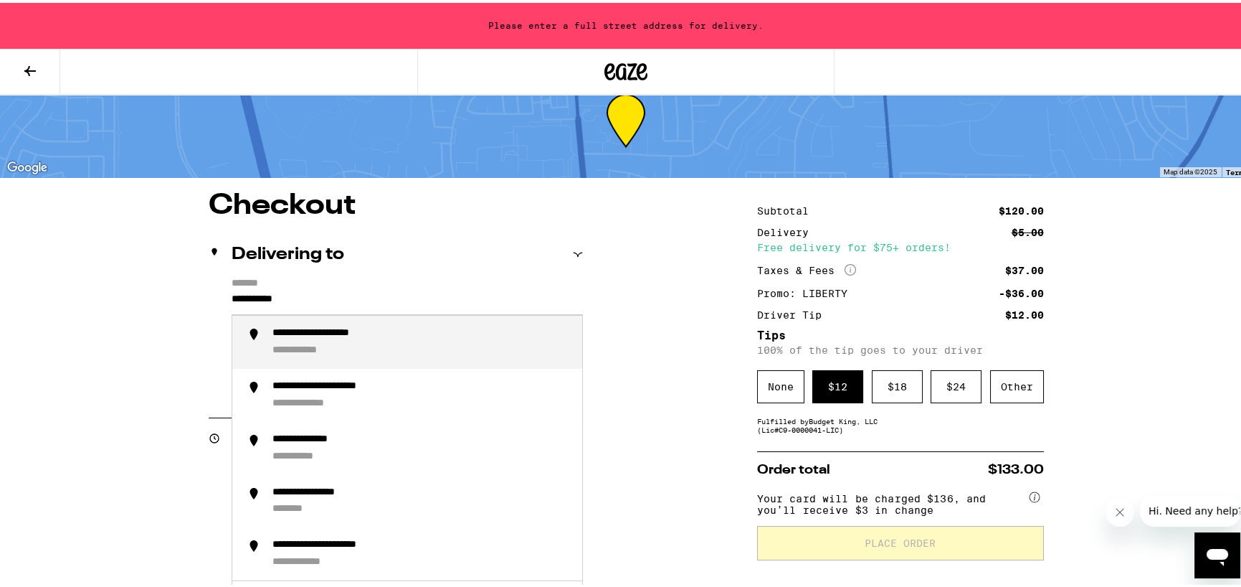
click at [316, 352] on div "**********" at bounding box center [311, 347] width 78 height 13
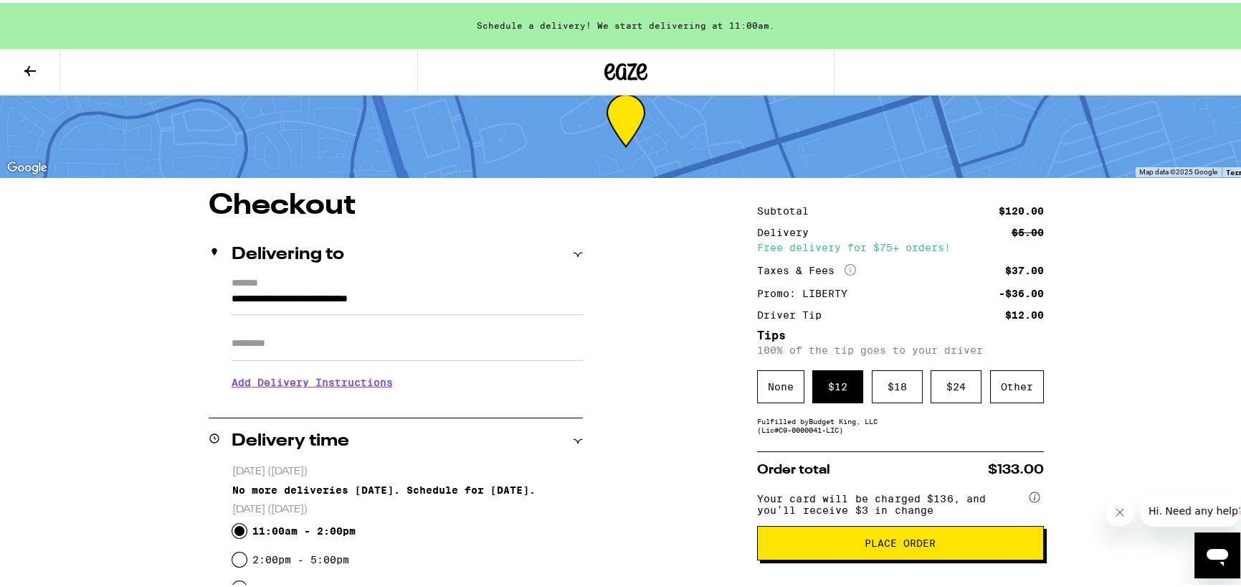
click at [447, 294] on input "**********" at bounding box center [407, 300] width 351 height 24
type input "**********"
click at [639, 495] on div "**********" at bounding box center [626, 575] width 1033 height 772
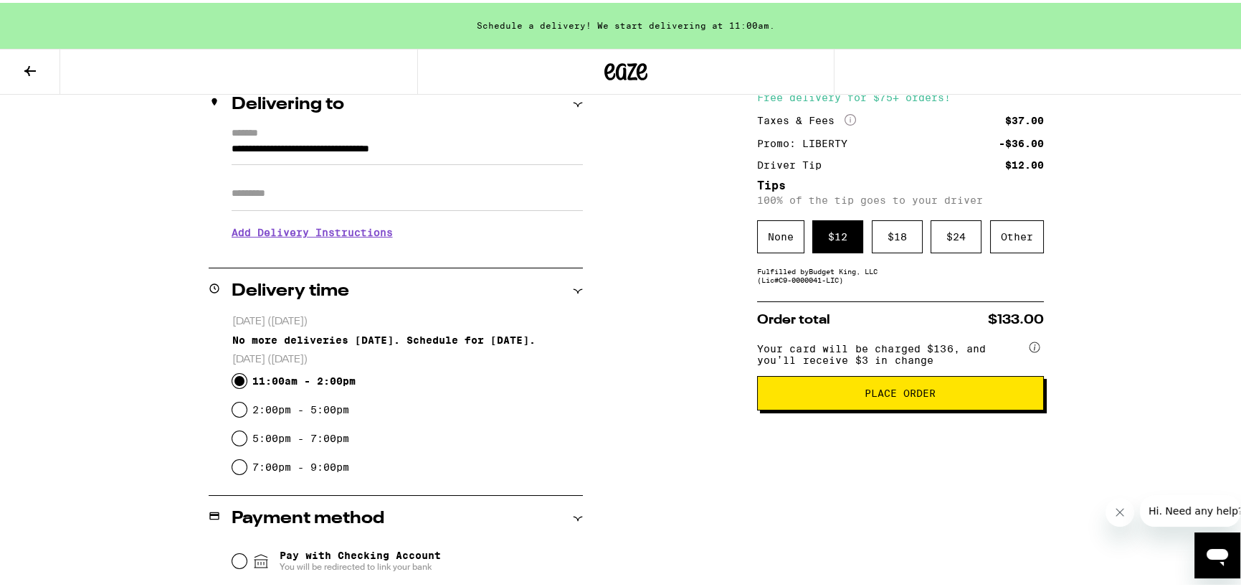
scroll to position [205, 0]
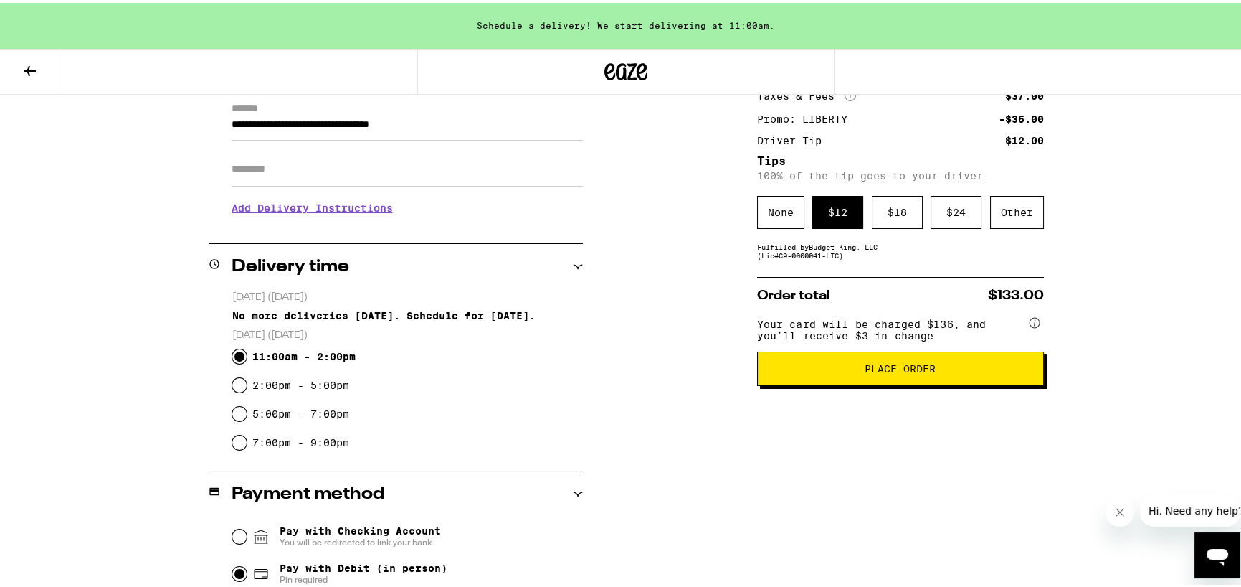
click at [897, 371] on span "Place Order" at bounding box center [900, 366] width 71 height 10
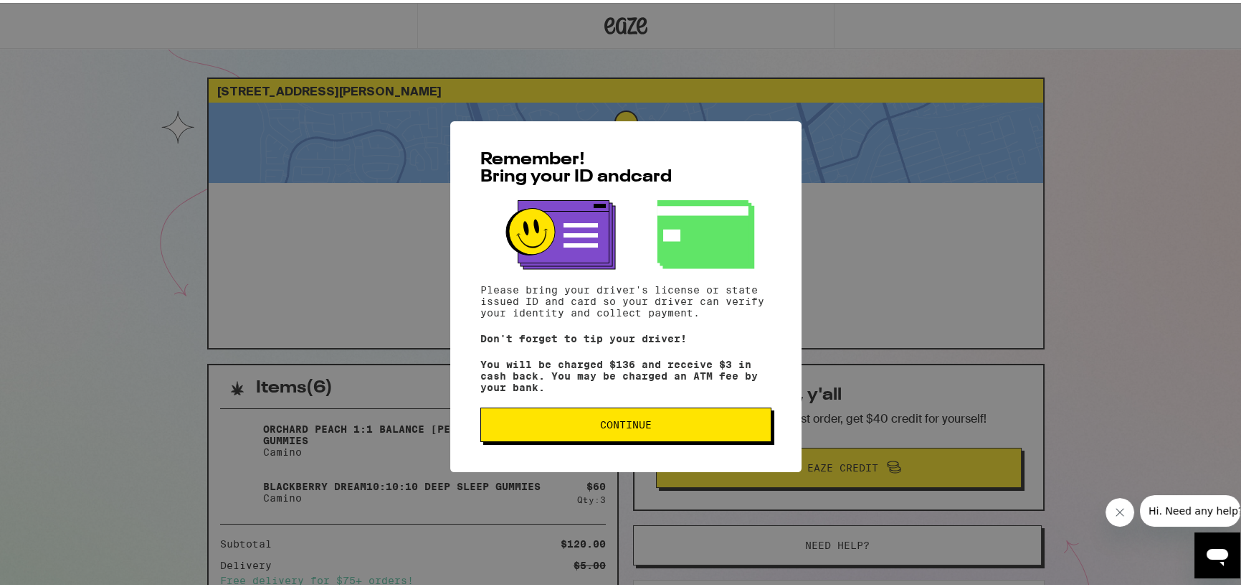
click at [663, 426] on span "Continue" at bounding box center [626, 422] width 267 height 10
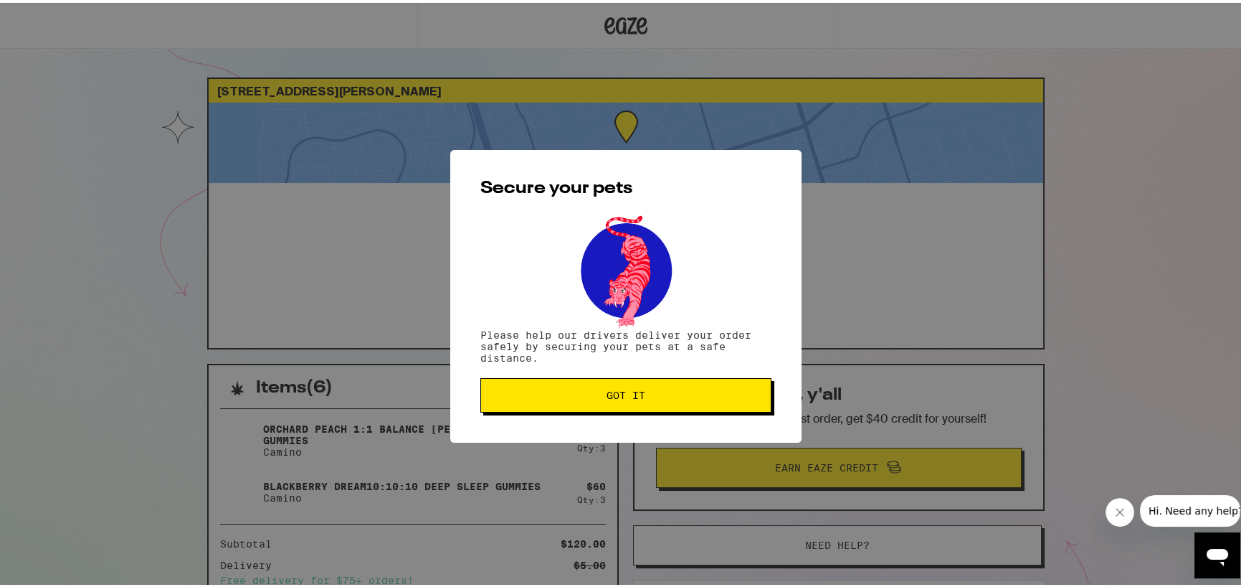
click at [724, 501] on div "Secure your pets Please help our drivers deliver your order safely by securing …" at bounding box center [626, 293] width 1252 height 587
